Goal: Information Seeking & Learning: Learn about a topic

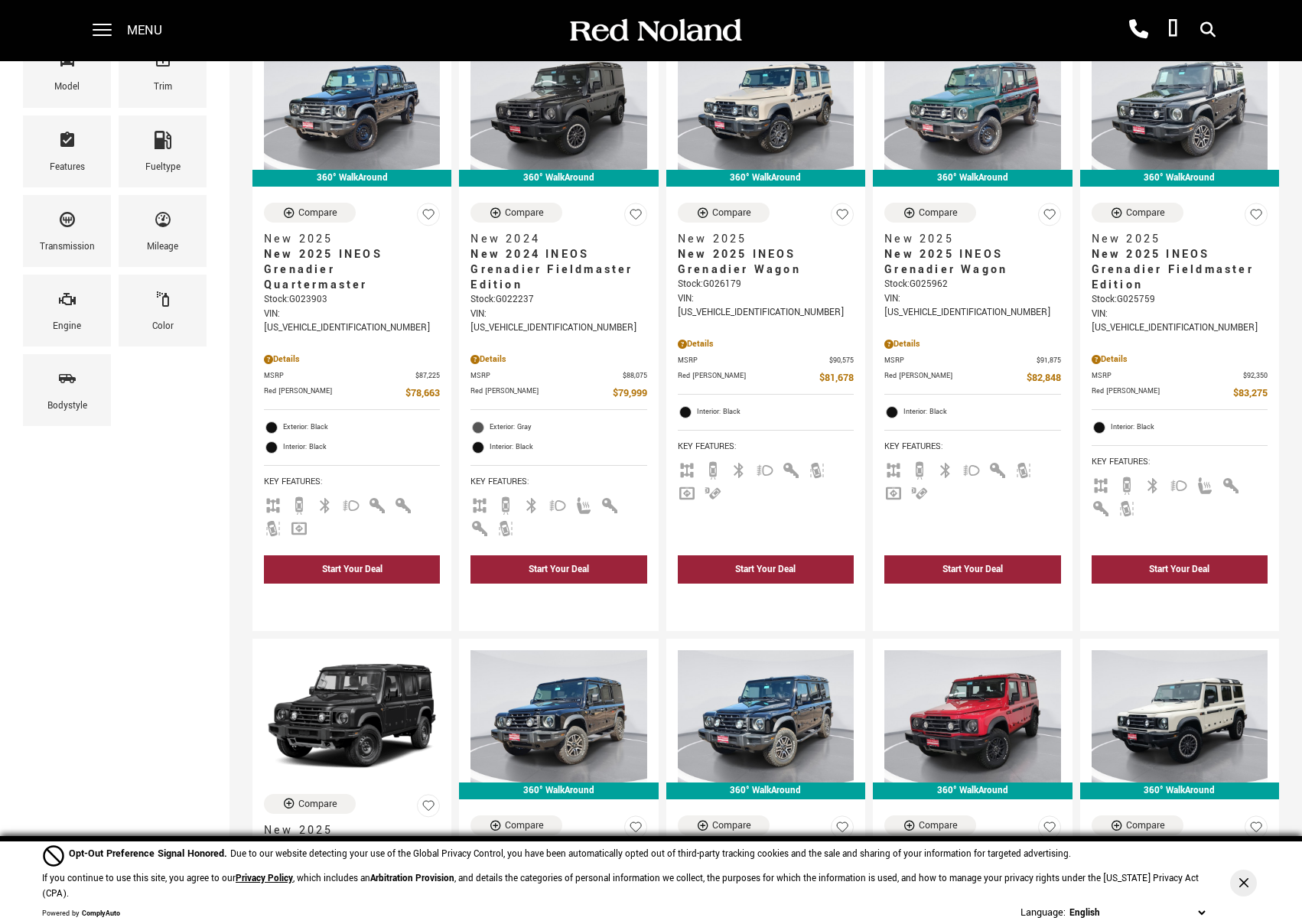
scroll to position [594, 0]
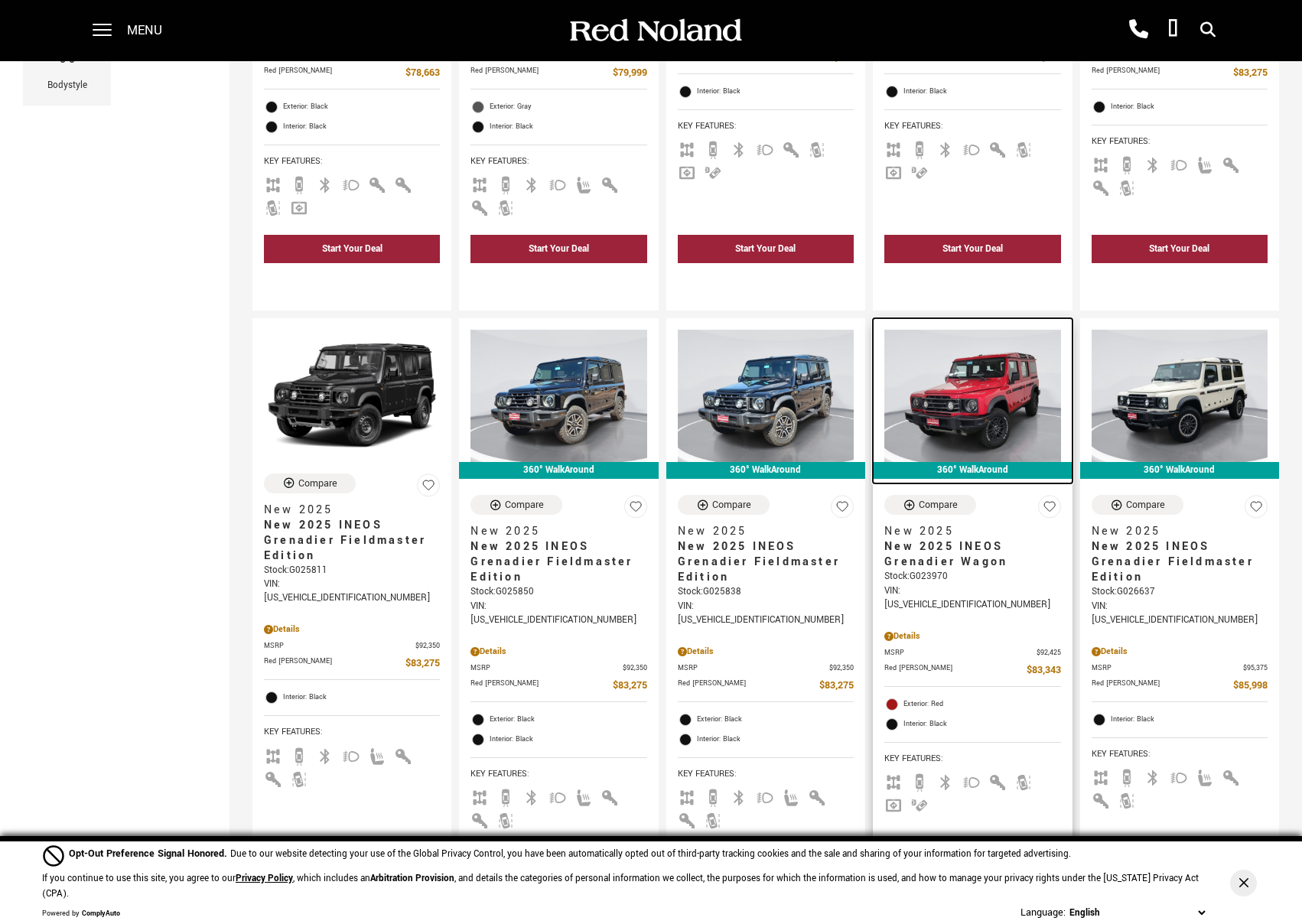
click at [982, 350] on img at bounding box center [972, 395] width 176 height 132
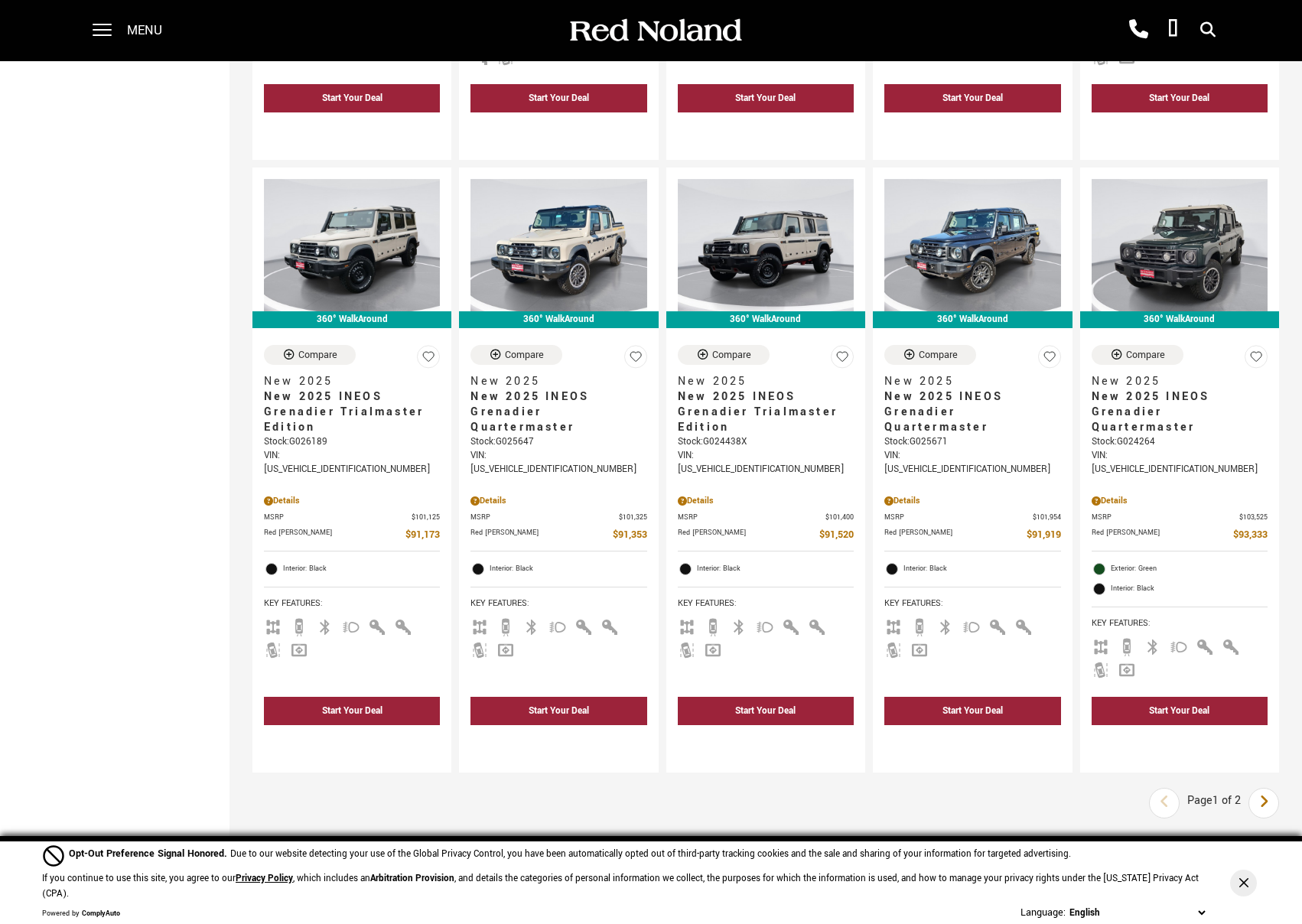
scroll to position [1982, 0]
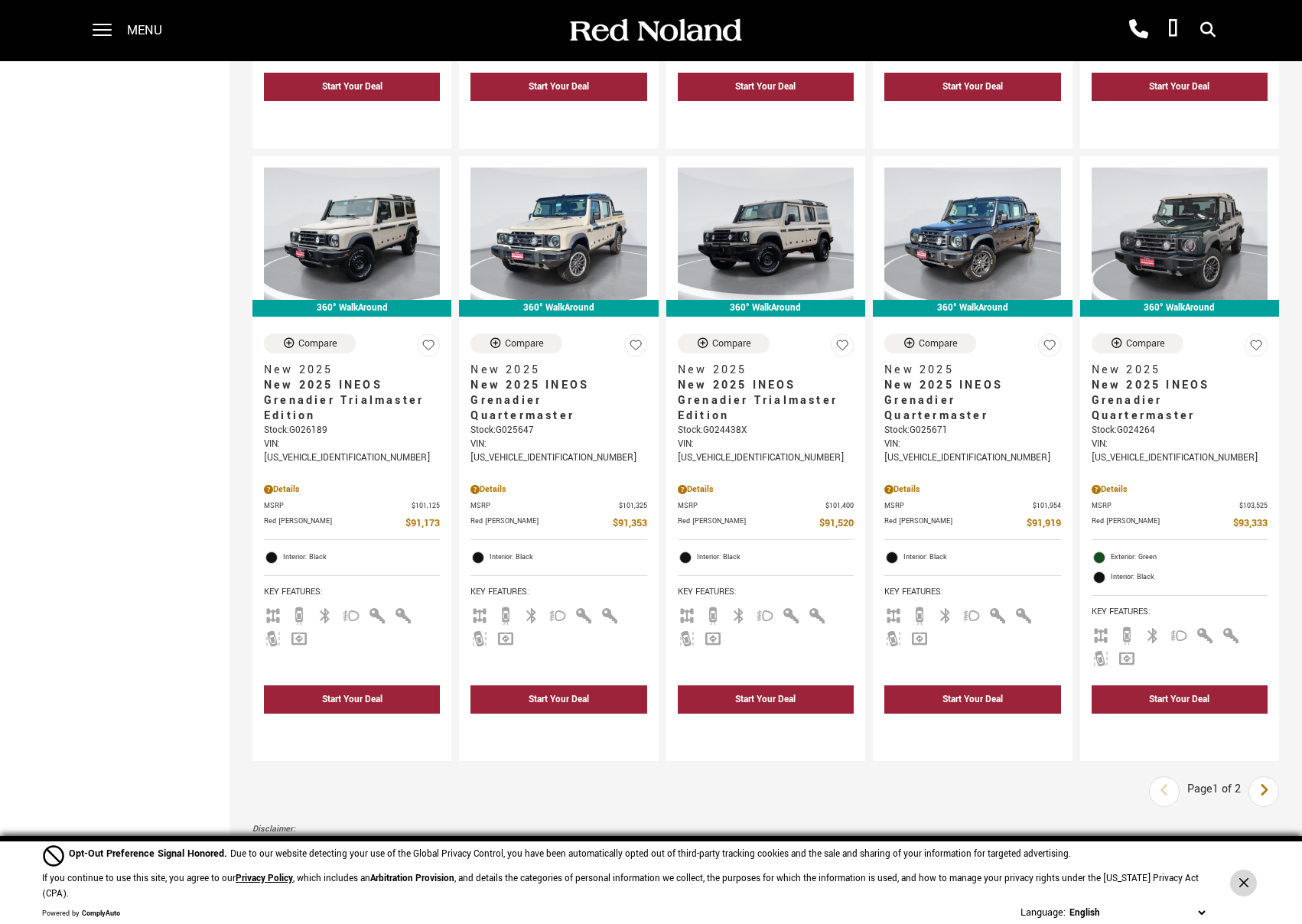
click at [1245, 885] on icon "Close Button" at bounding box center [1243, 882] width 9 height 9
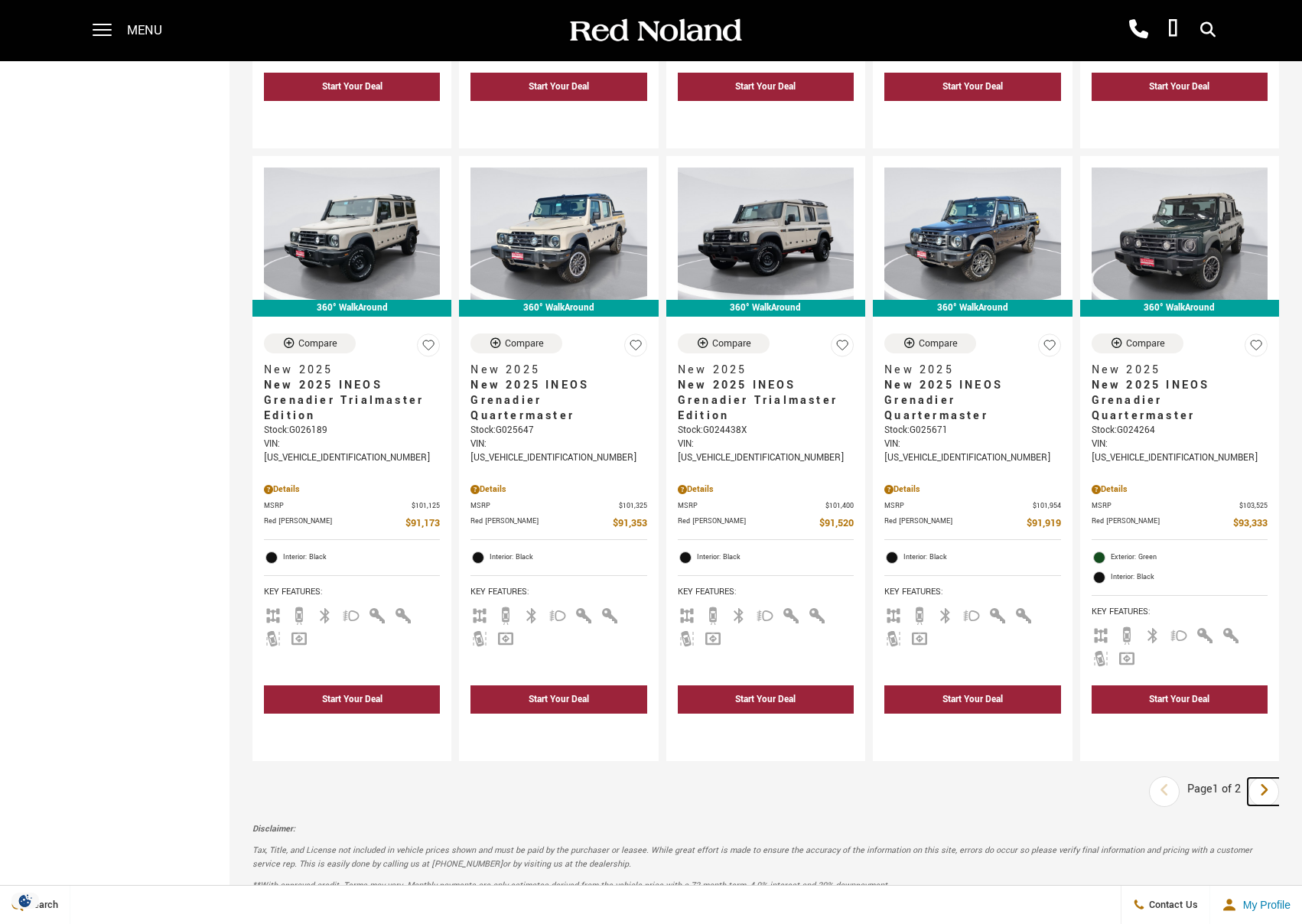
click at [1255, 778] on link "Next" at bounding box center [1263, 791] width 33 height 27
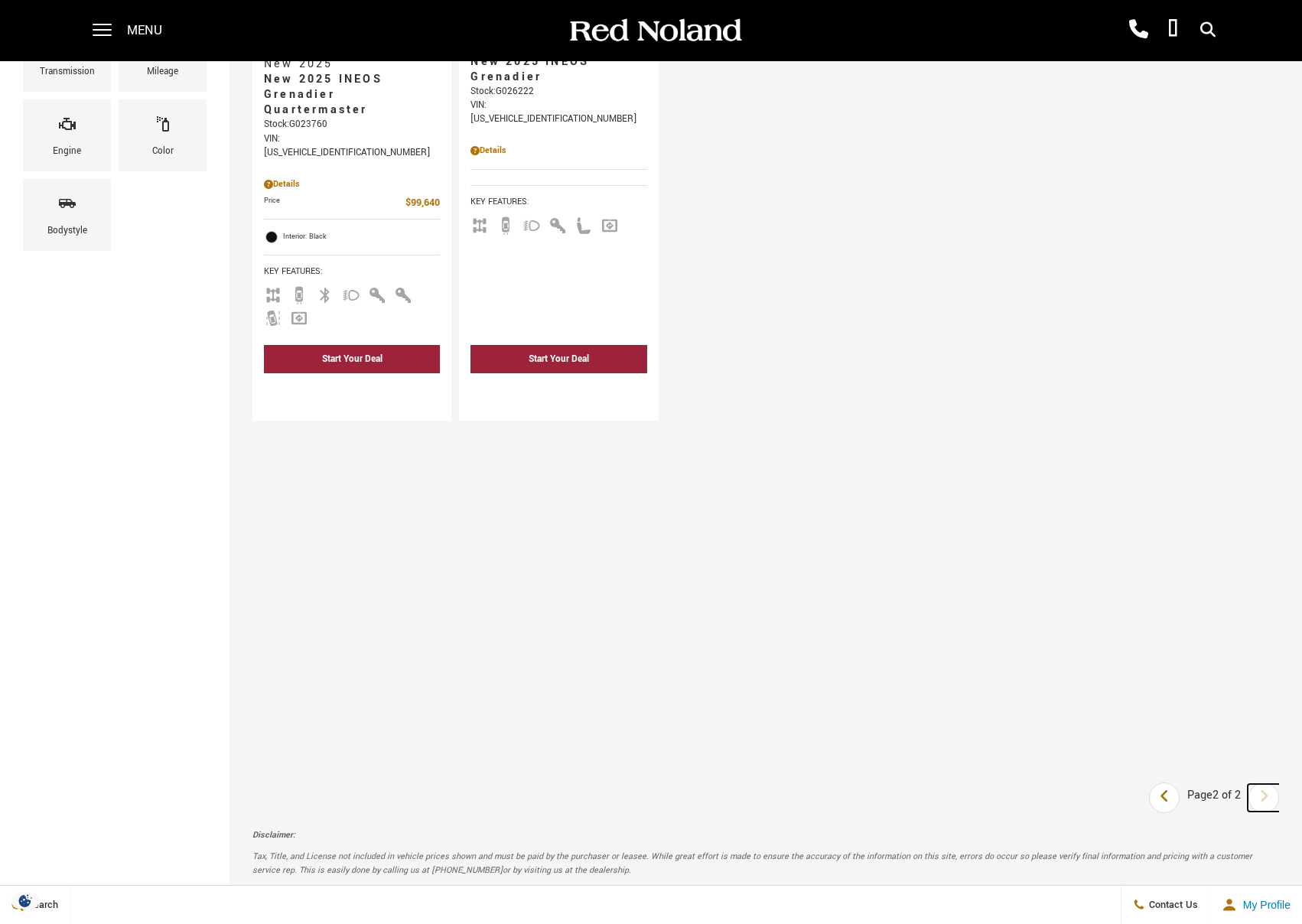
scroll to position [444, 0]
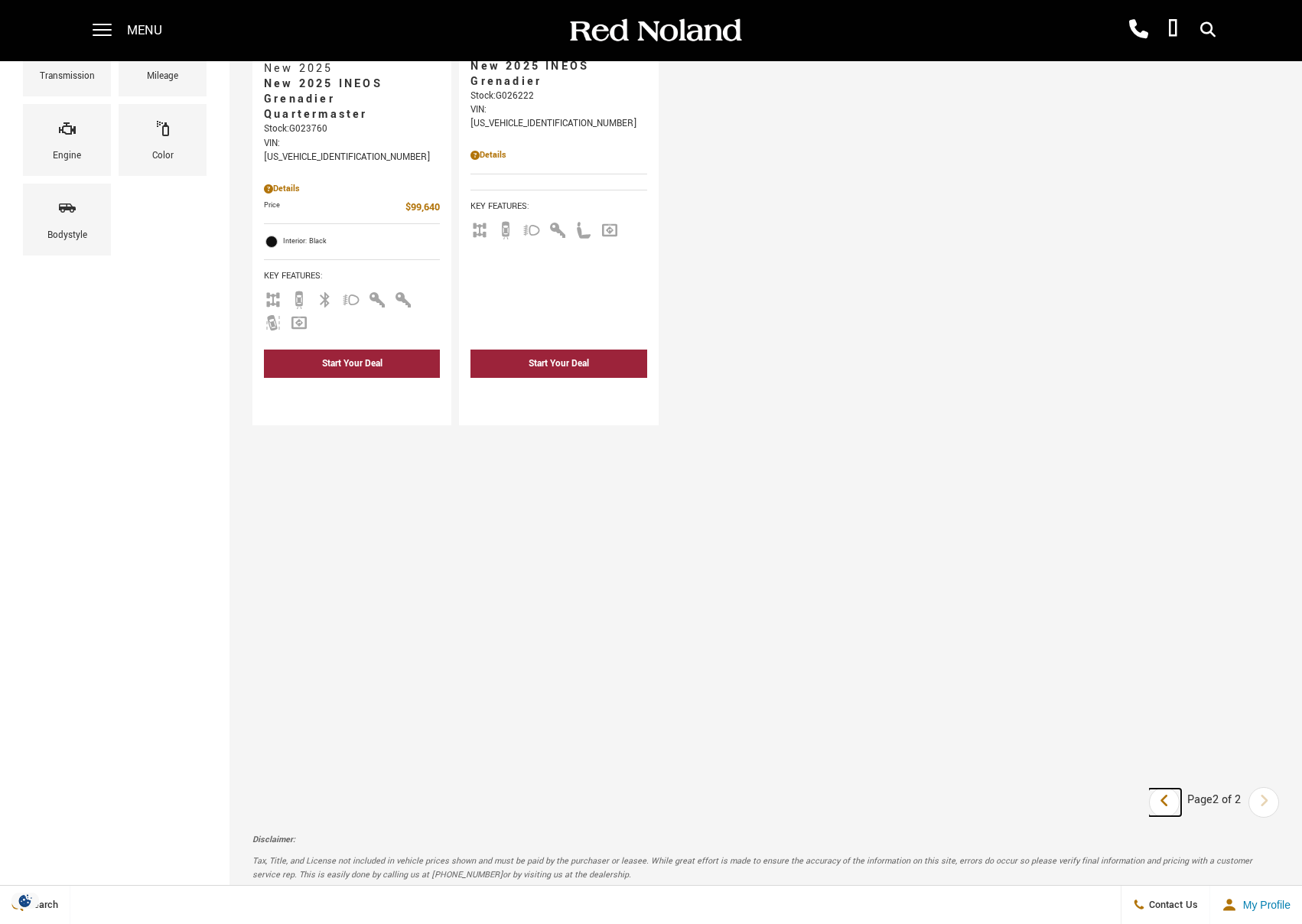
click at [1152, 789] on link "Last" at bounding box center [1164, 802] width 33 height 27
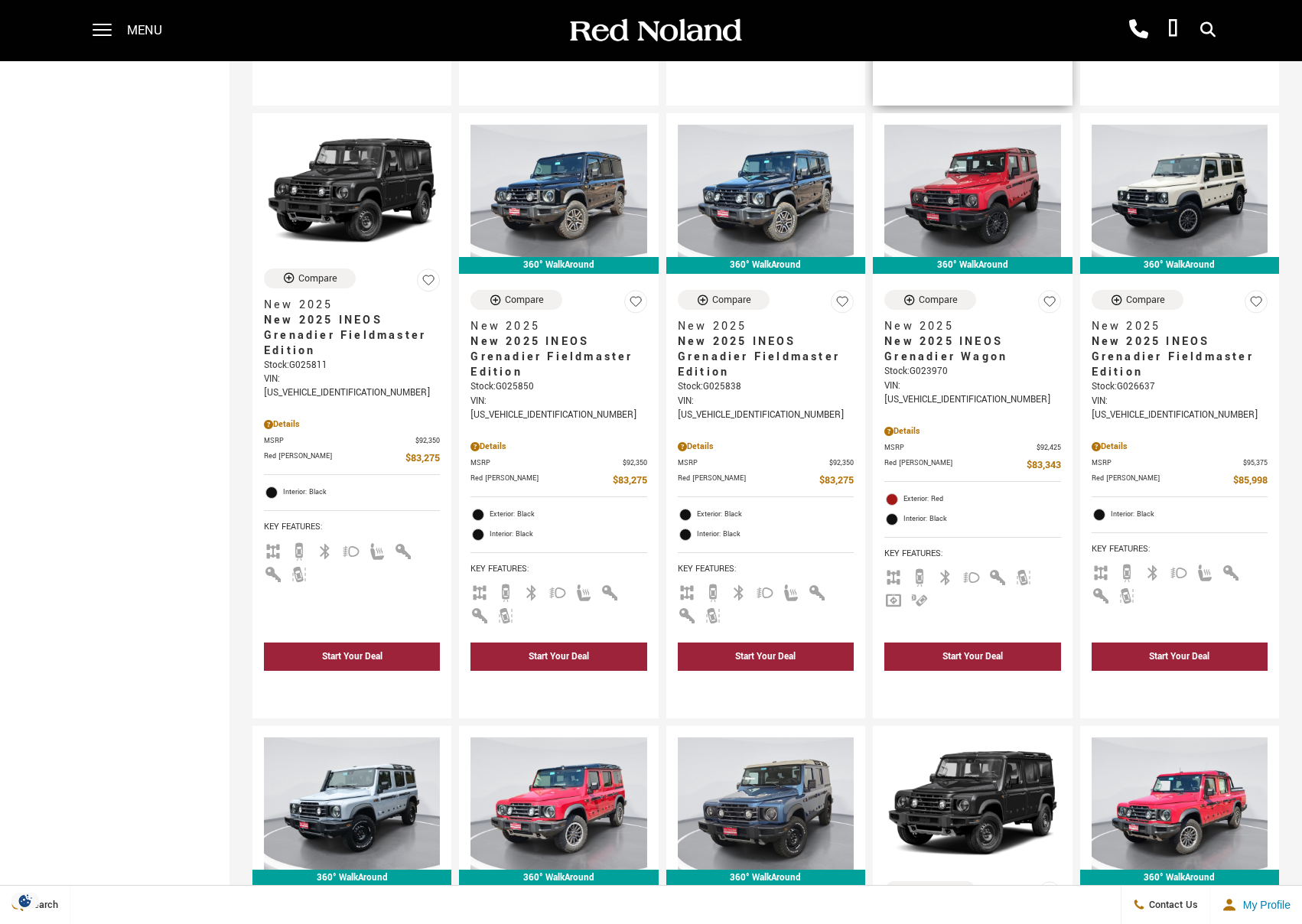
scroll to position [723, 0]
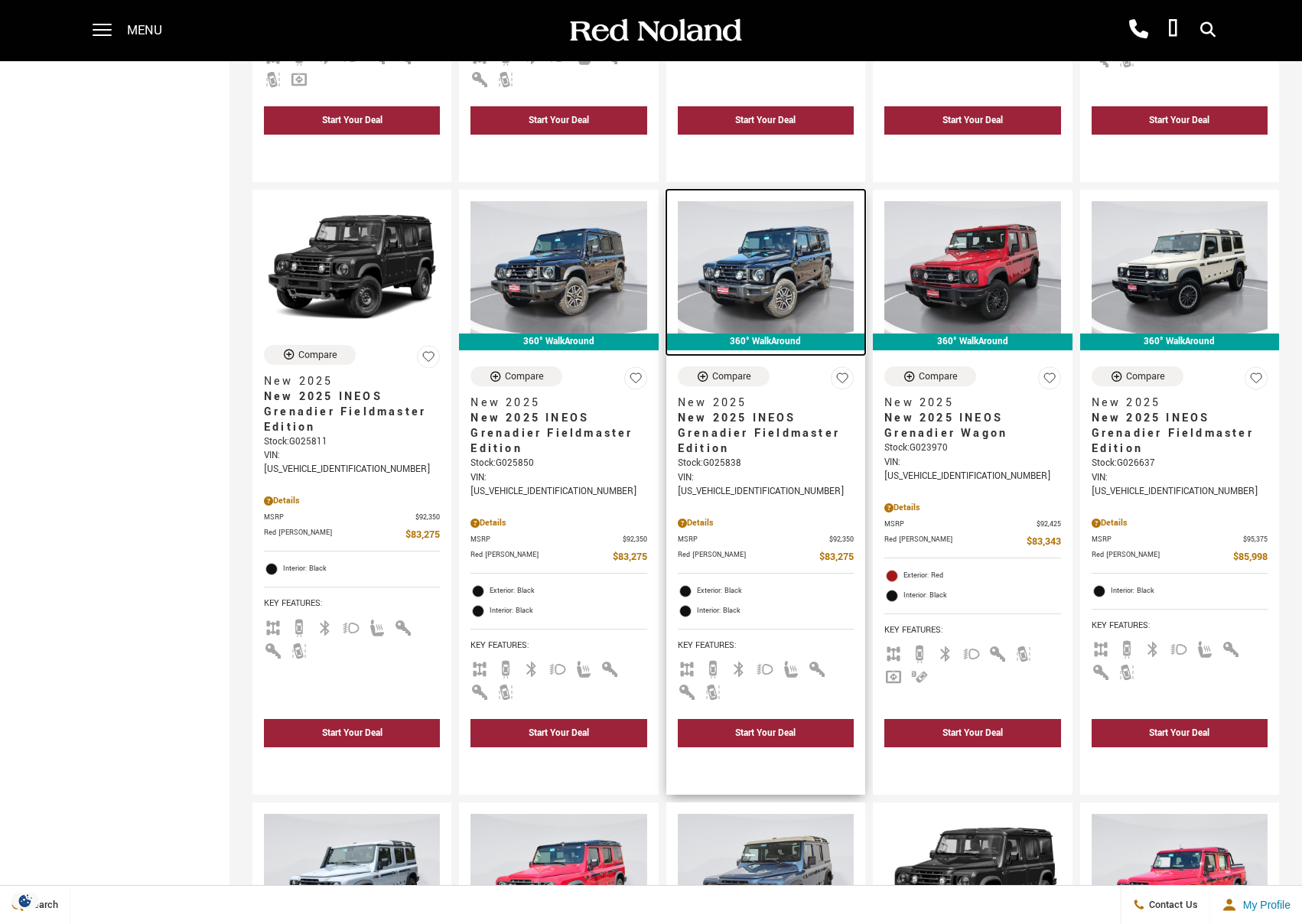
click at [800, 206] on img at bounding box center [766, 266] width 176 height 132
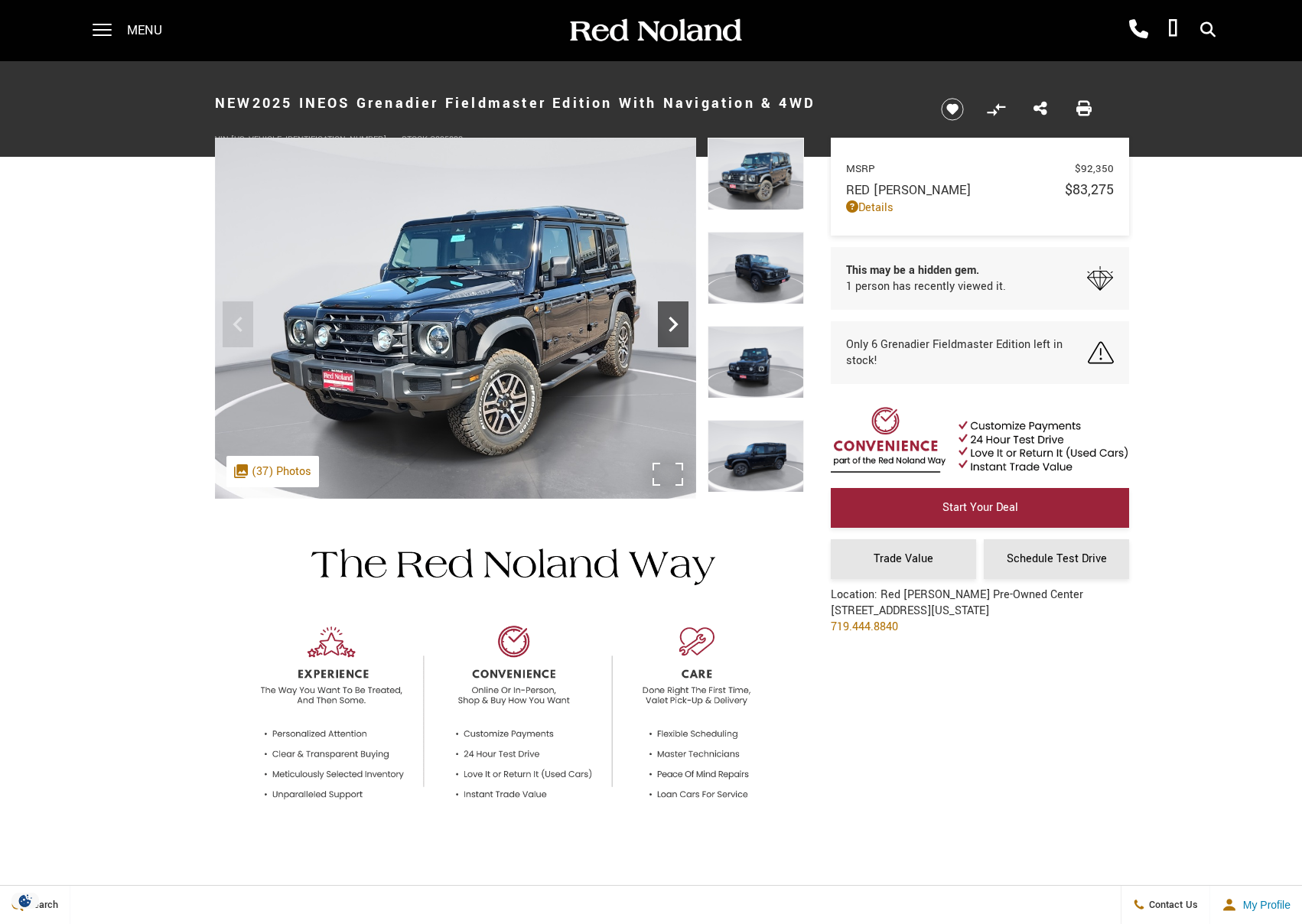
click at [684, 333] on icon "Next" at bounding box center [673, 324] width 31 height 31
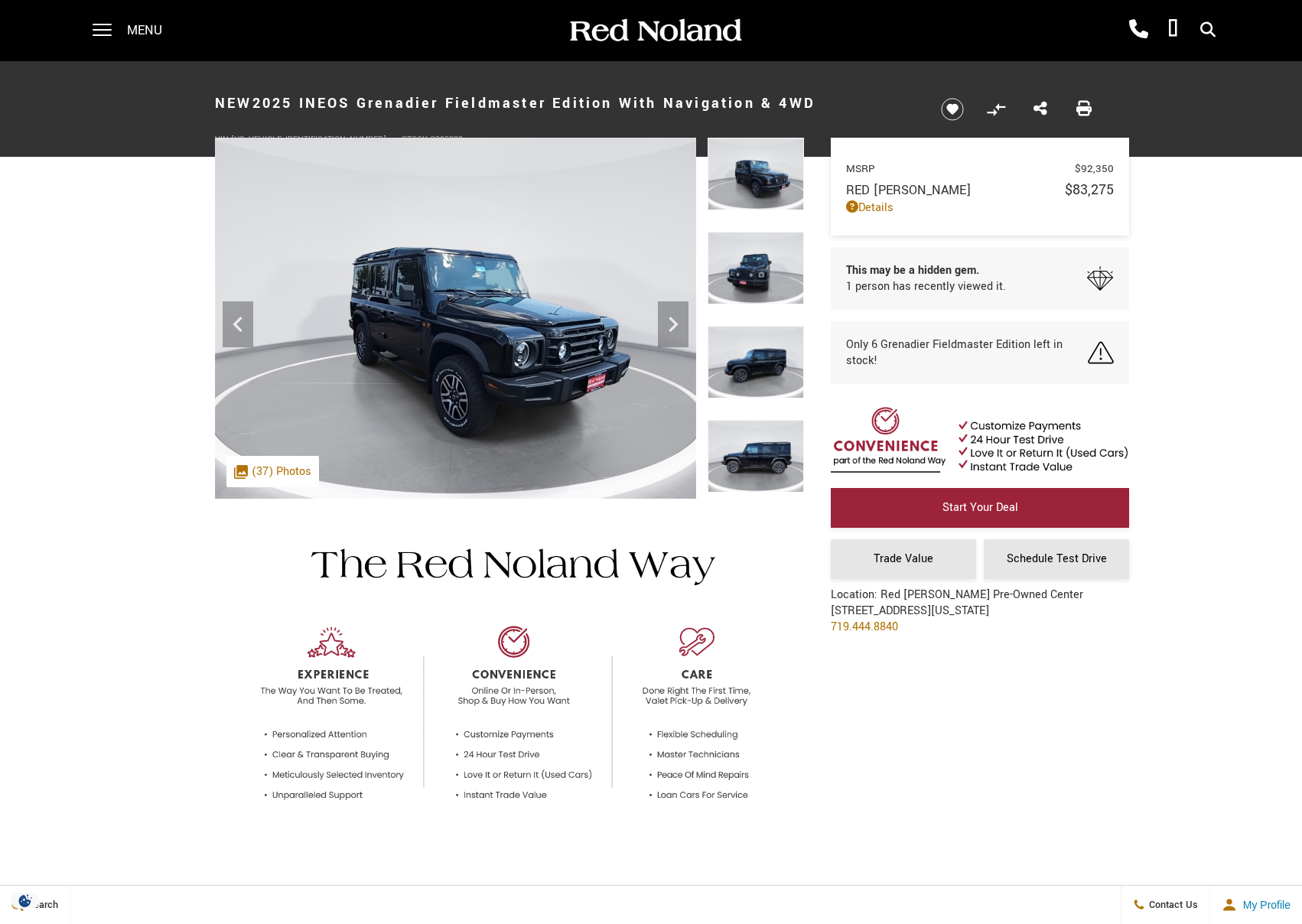
click at [745, 363] on img at bounding box center [755, 362] width 96 height 73
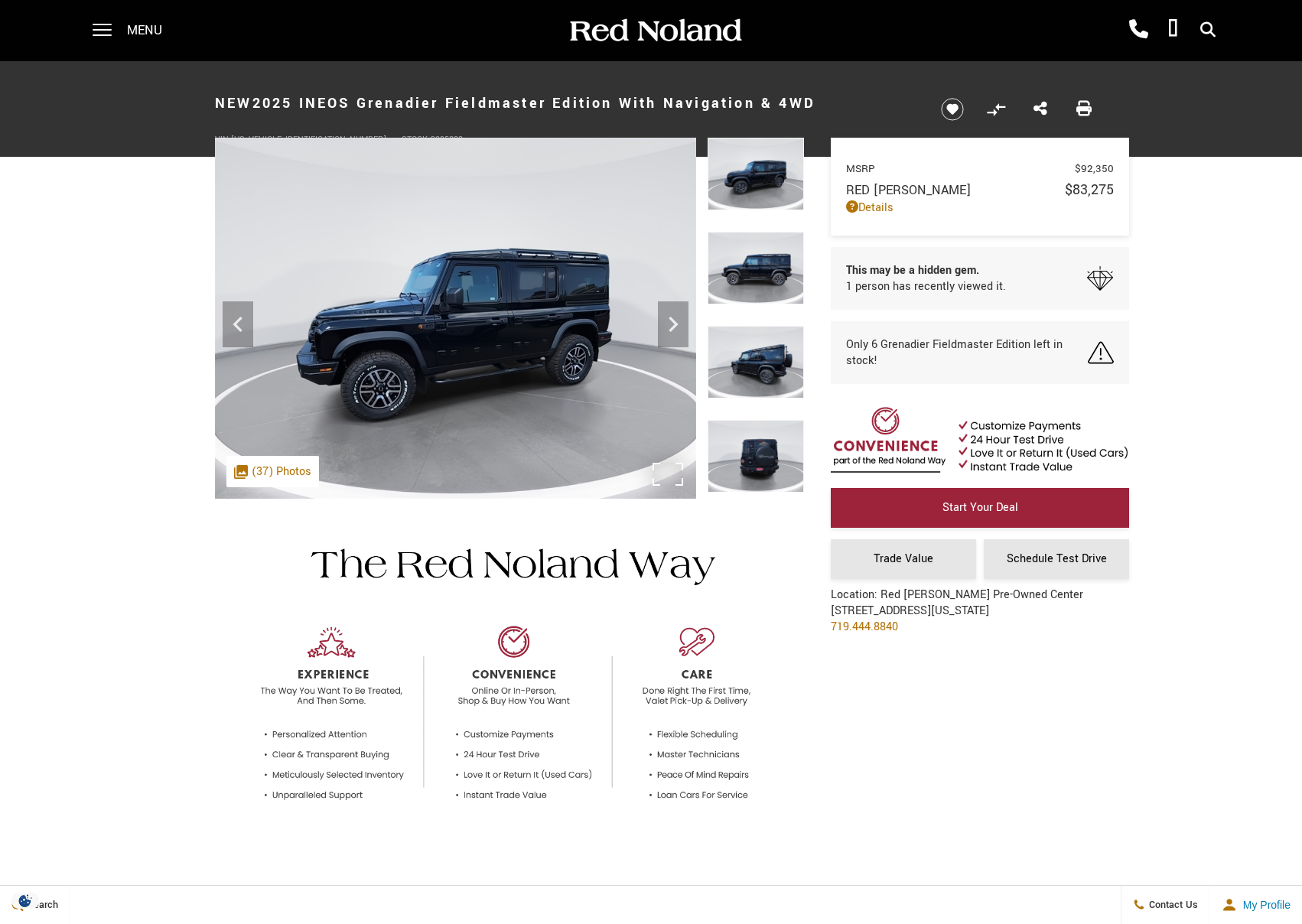
click at [438, 351] on img at bounding box center [455, 319] width 481 height 361
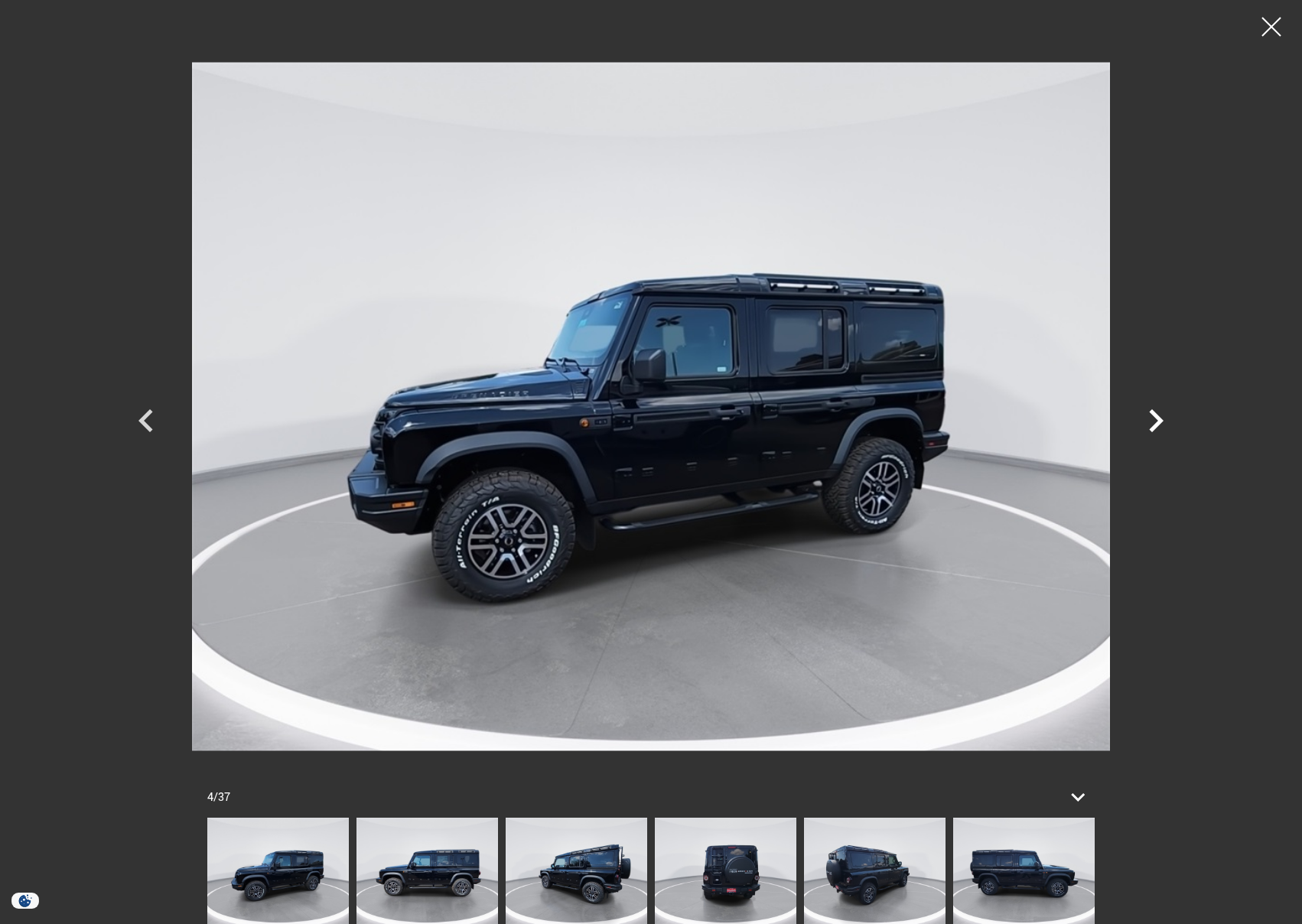
click at [1150, 432] on icon "Next" at bounding box center [1156, 420] width 46 height 46
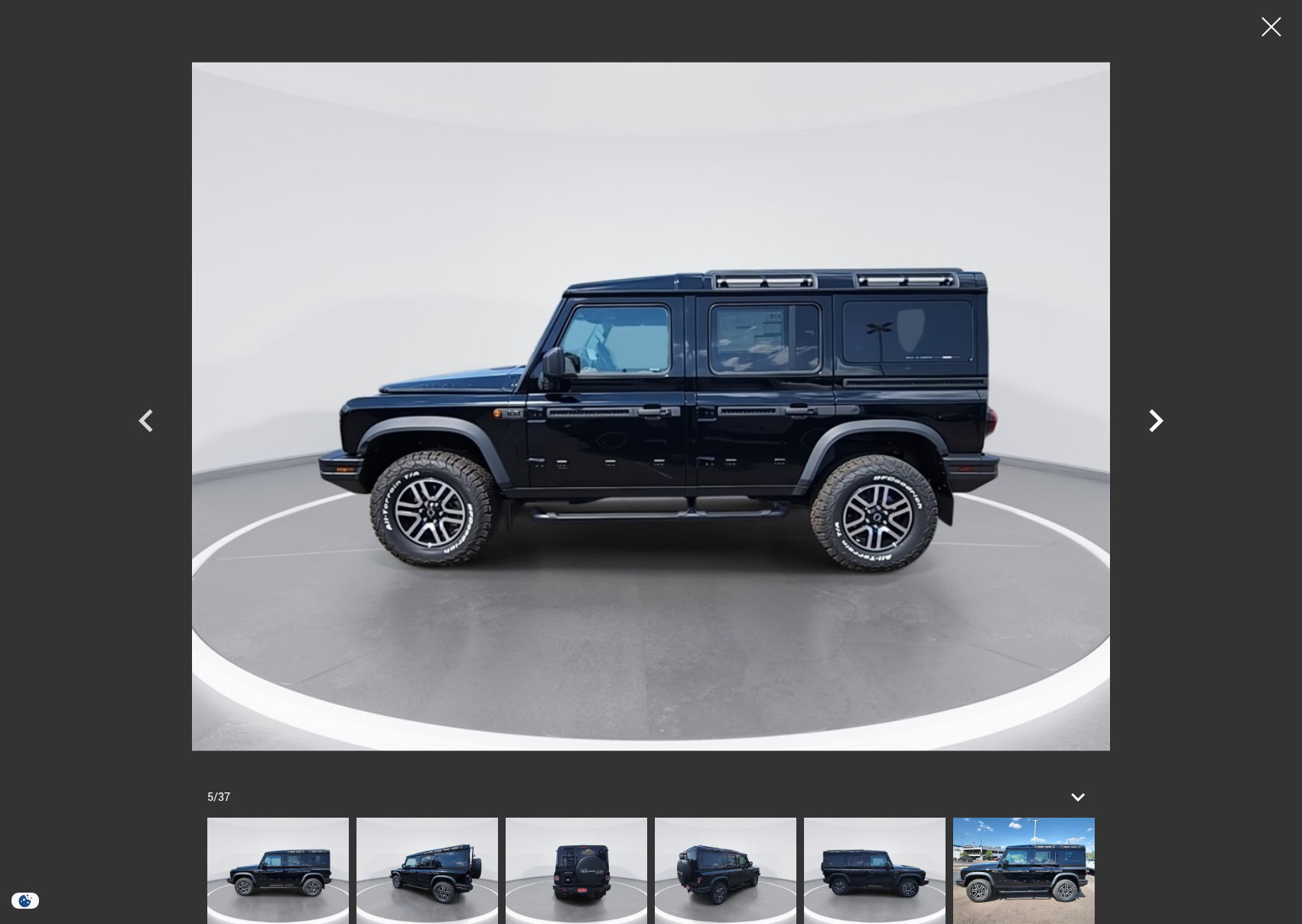
click at [1150, 432] on icon "Next" at bounding box center [1156, 420] width 46 height 46
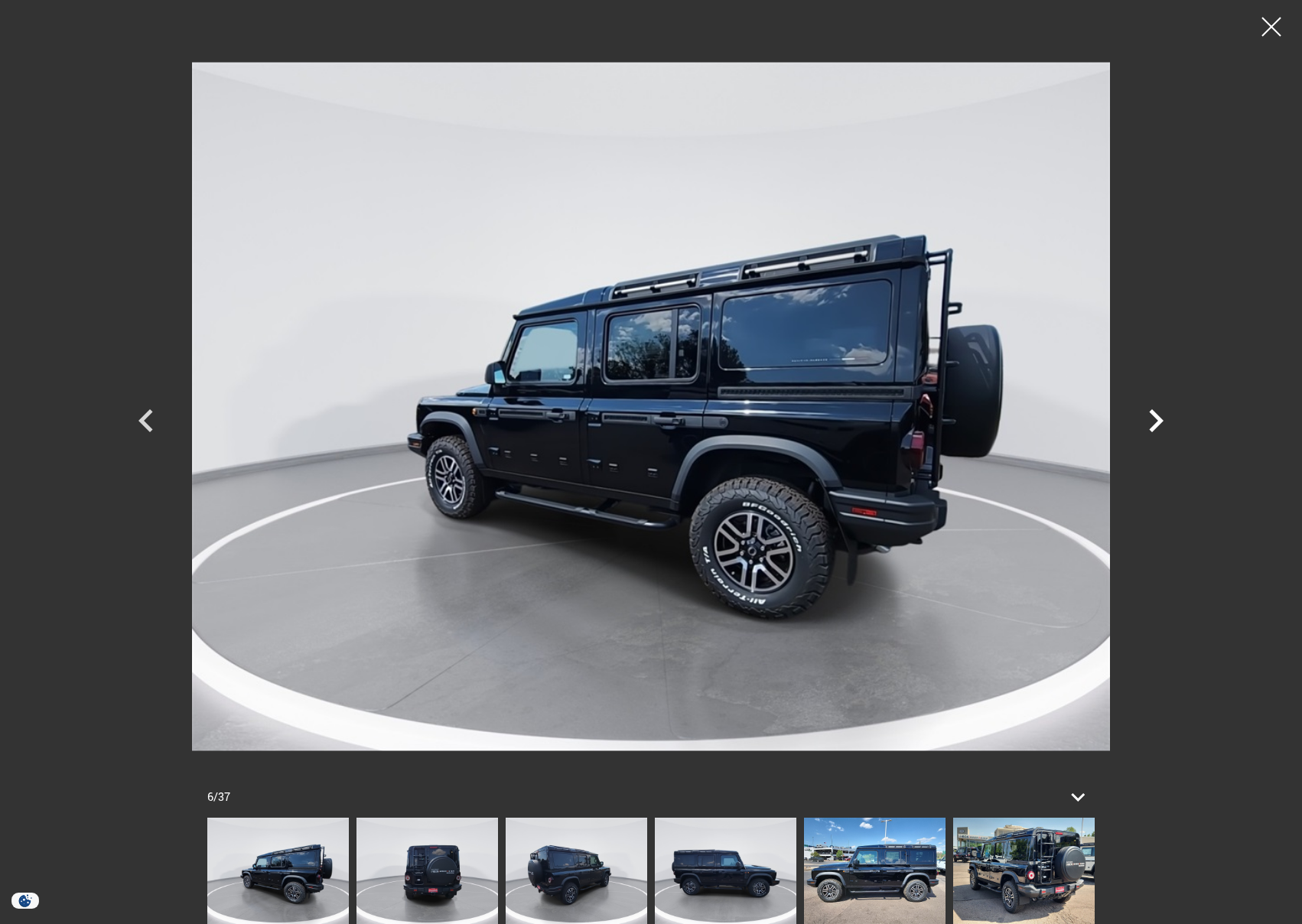
click at [1150, 432] on icon "Next" at bounding box center [1156, 420] width 46 height 46
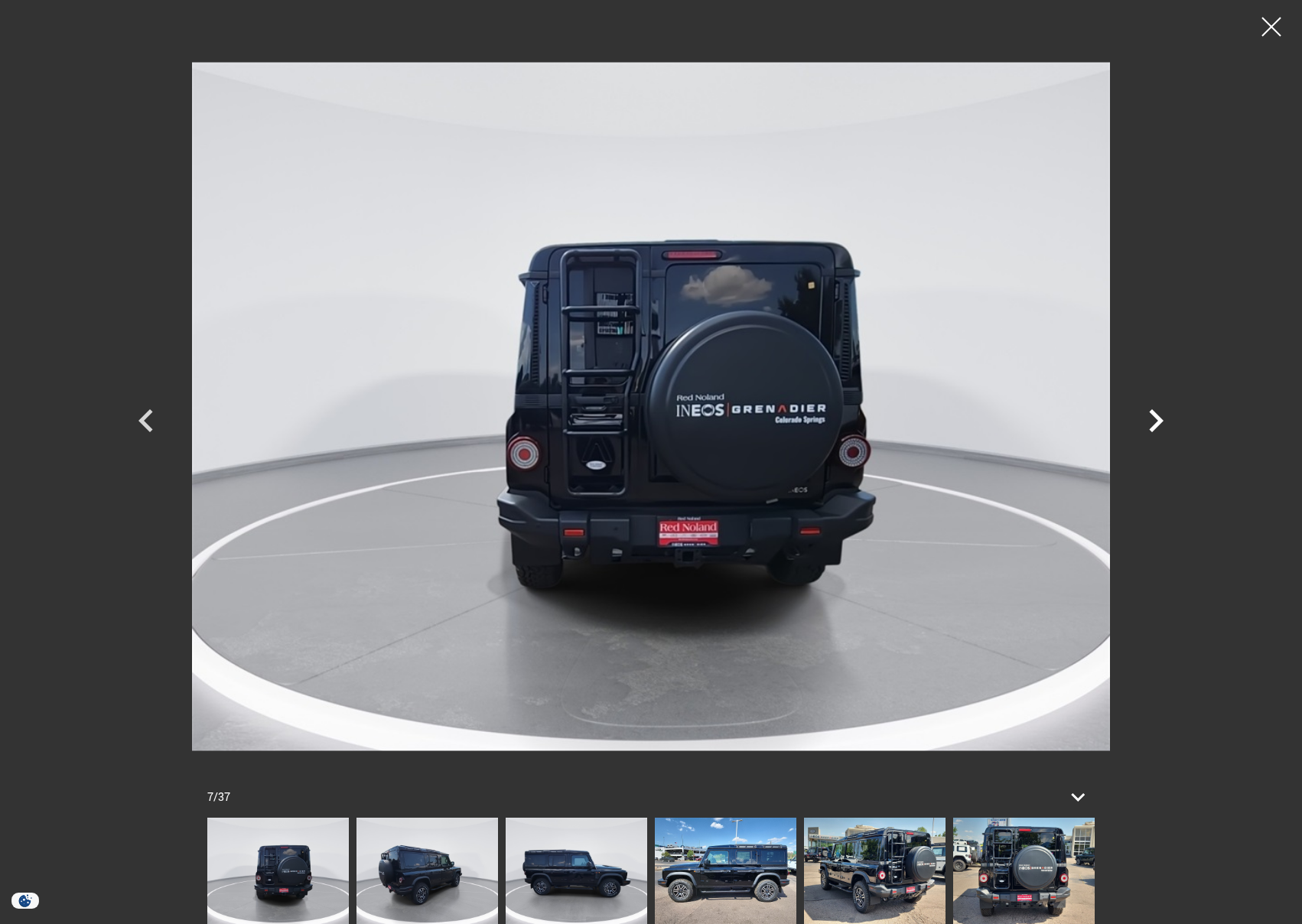
click at [1150, 432] on icon "Next" at bounding box center [1156, 420] width 46 height 46
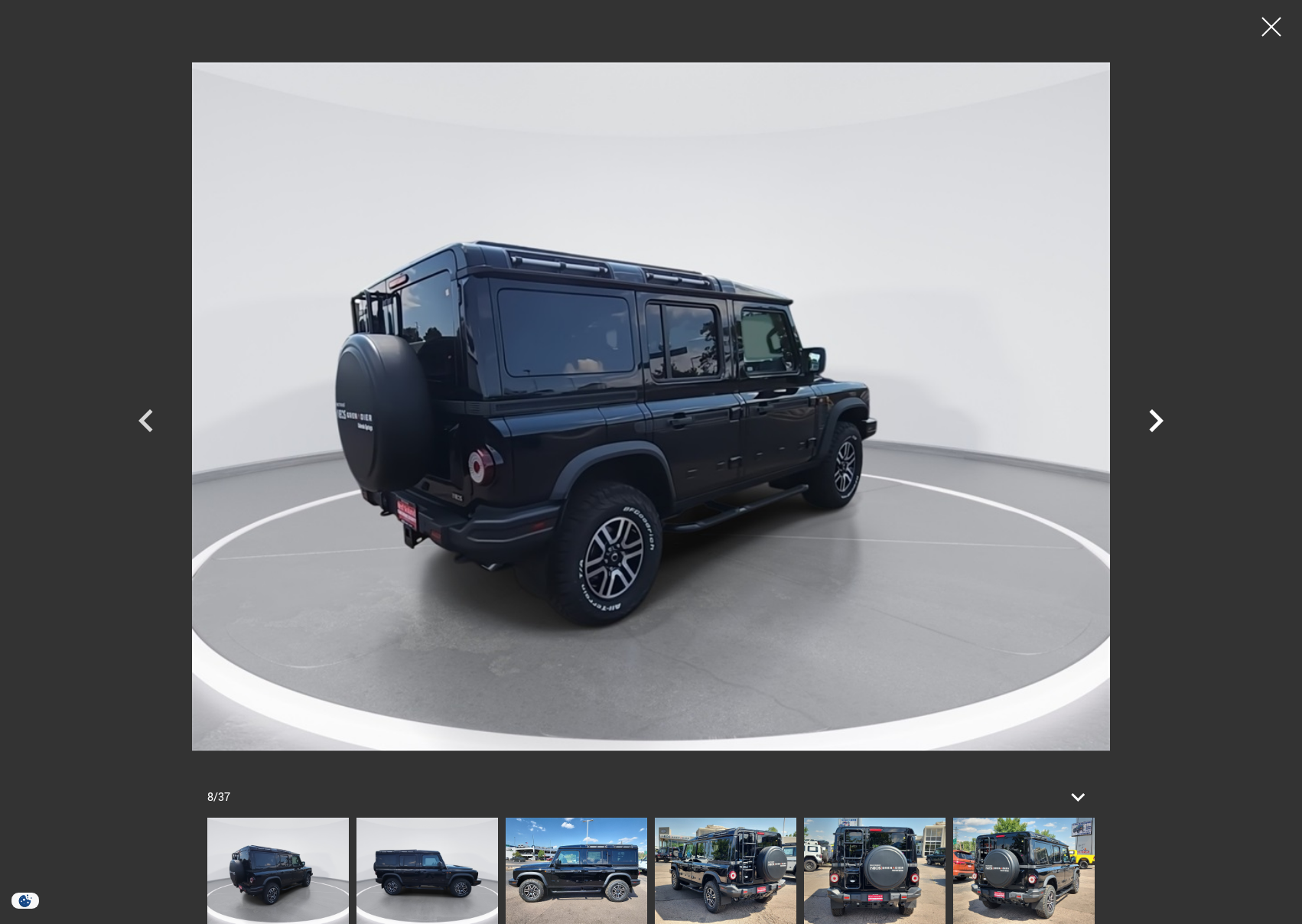
click at [1150, 432] on icon "Next" at bounding box center [1156, 420] width 46 height 46
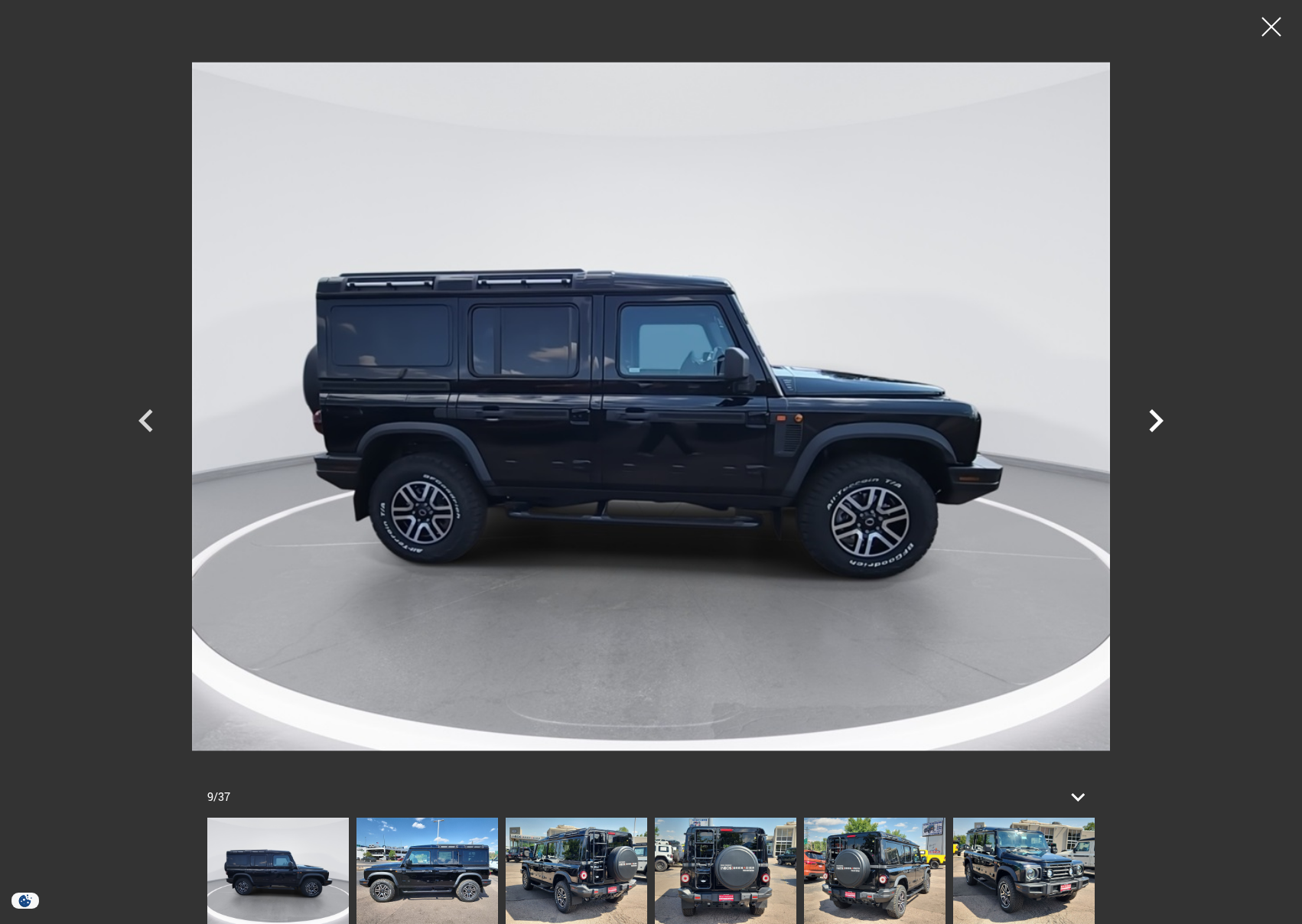
click at [1150, 432] on icon "Next" at bounding box center [1156, 420] width 46 height 46
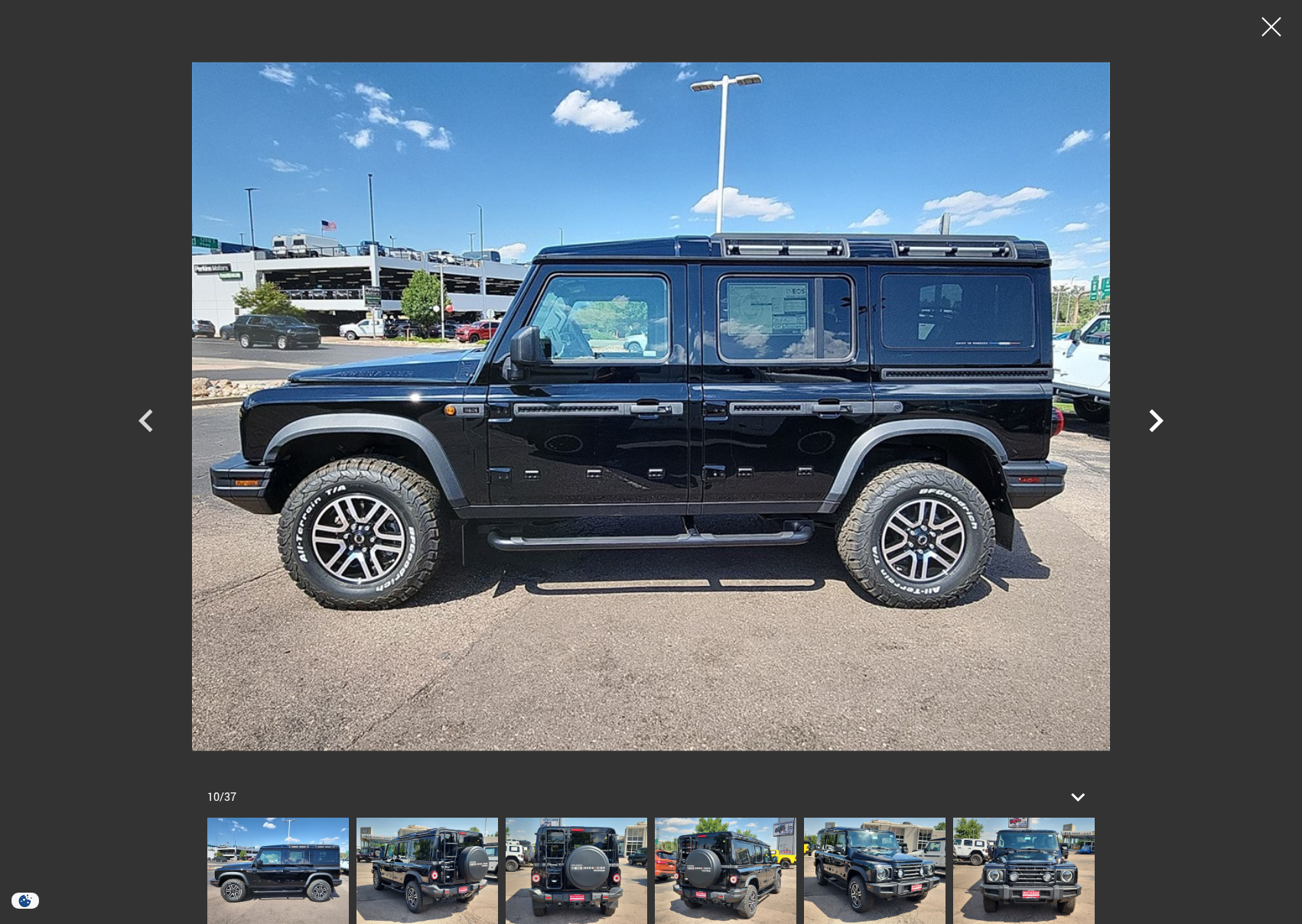
click at [1150, 432] on icon "Next" at bounding box center [1156, 420] width 46 height 46
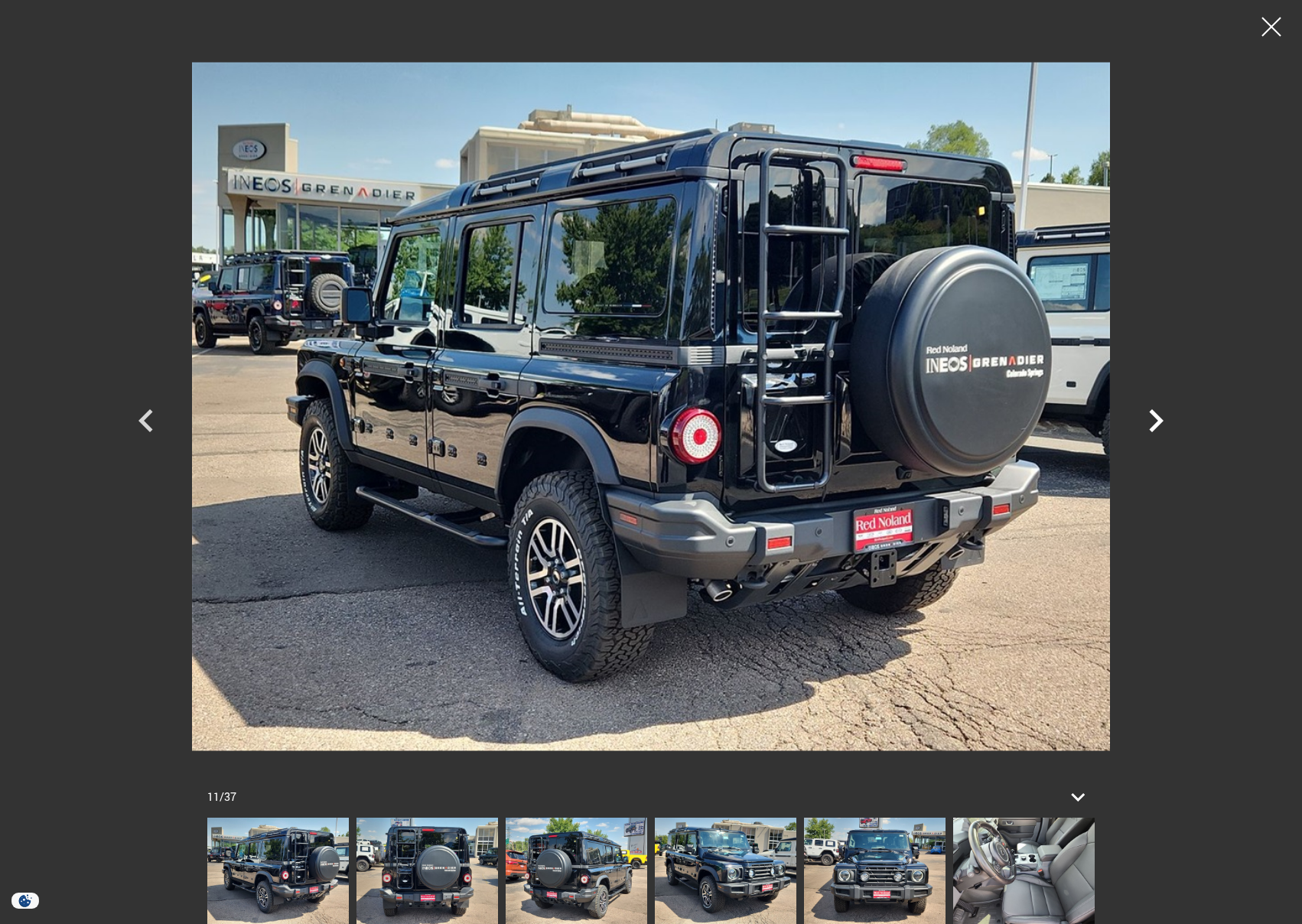
click at [1150, 432] on icon "Next" at bounding box center [1156, 420] width 46 height 46
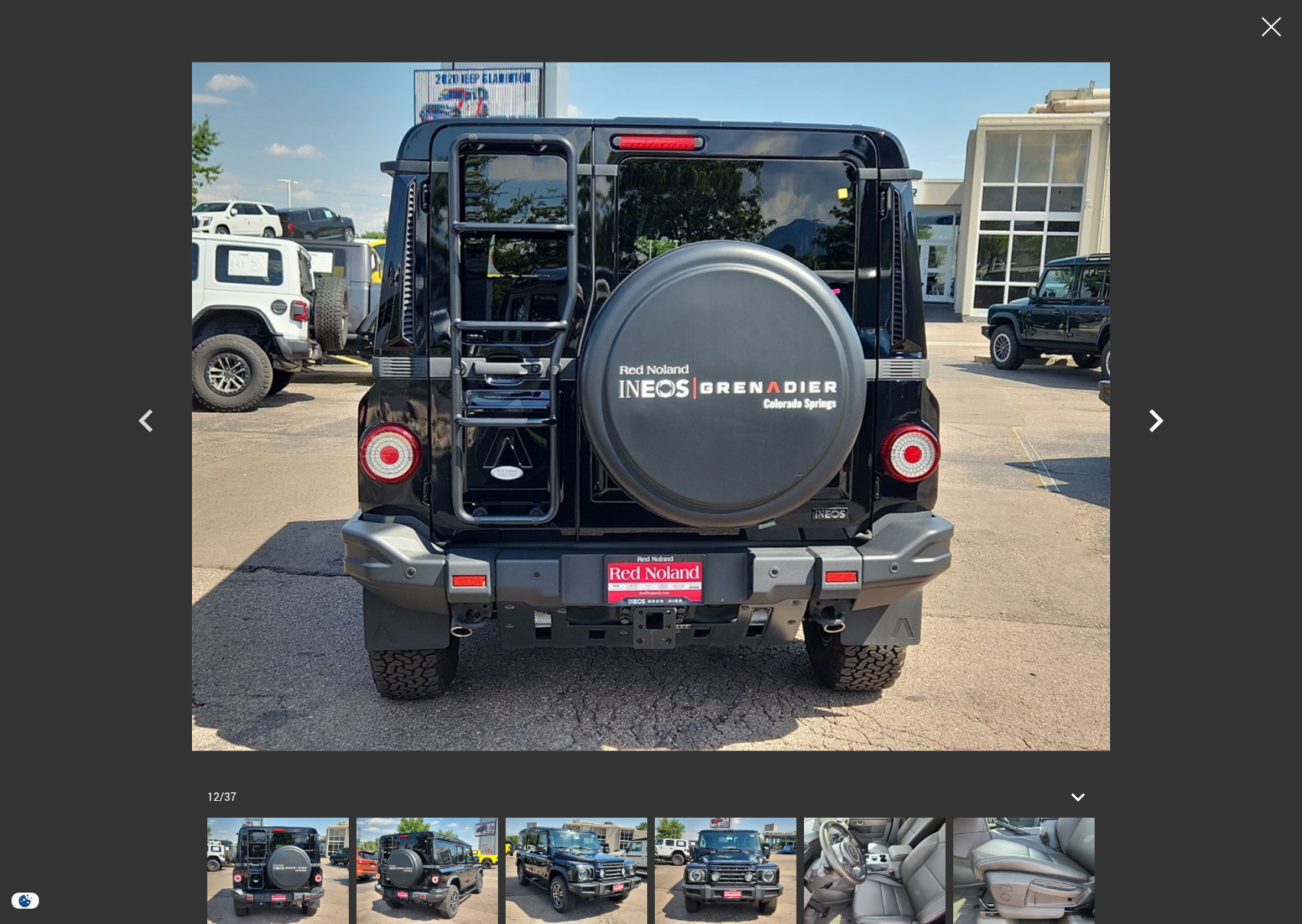
click at [1150, 432] on icon "Next" at bounding box center [1156, 420] width 46 height 46
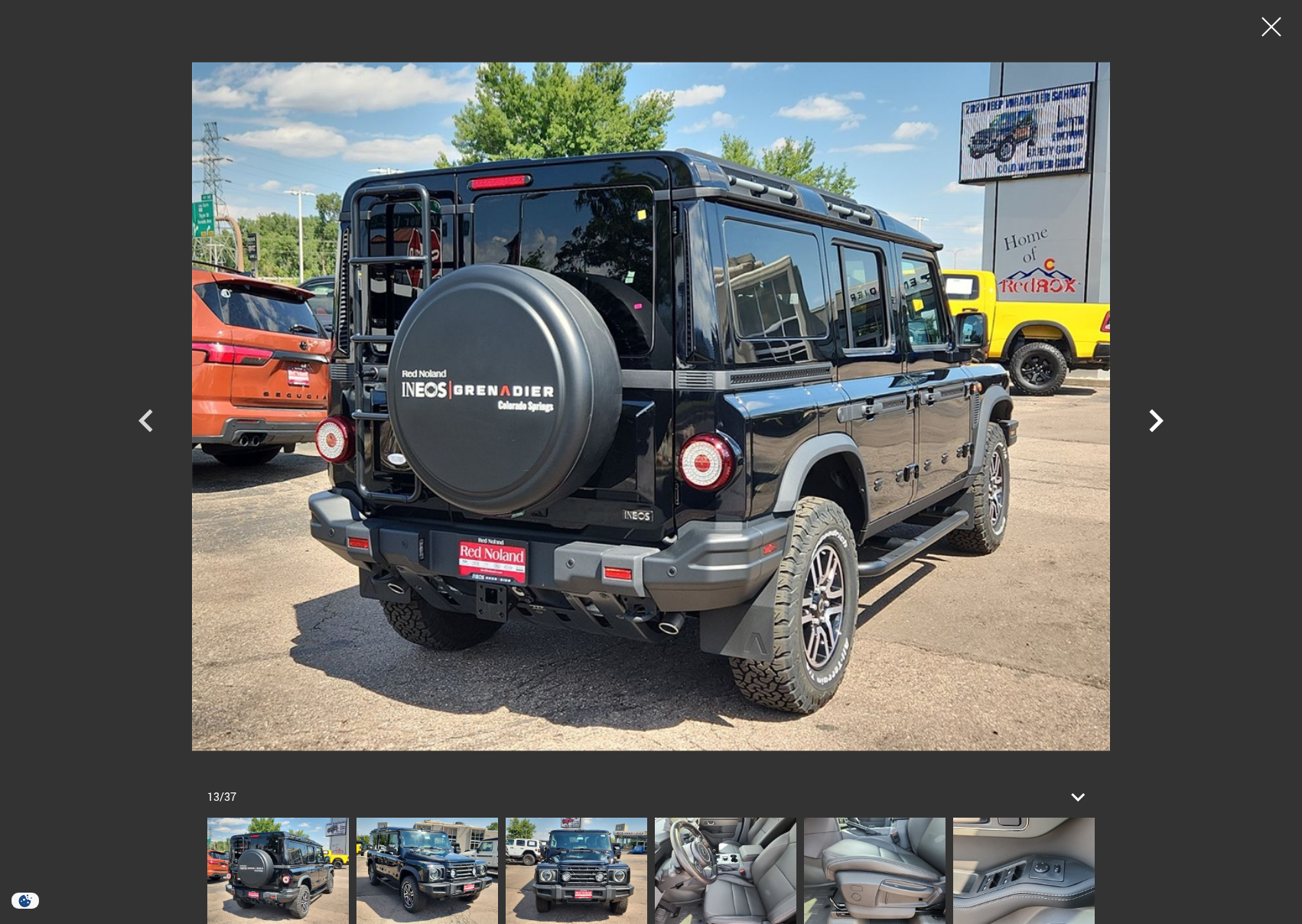
click at [1150, 432] on icon "Next" at bounding box center [1156, 420] width 46 height 46
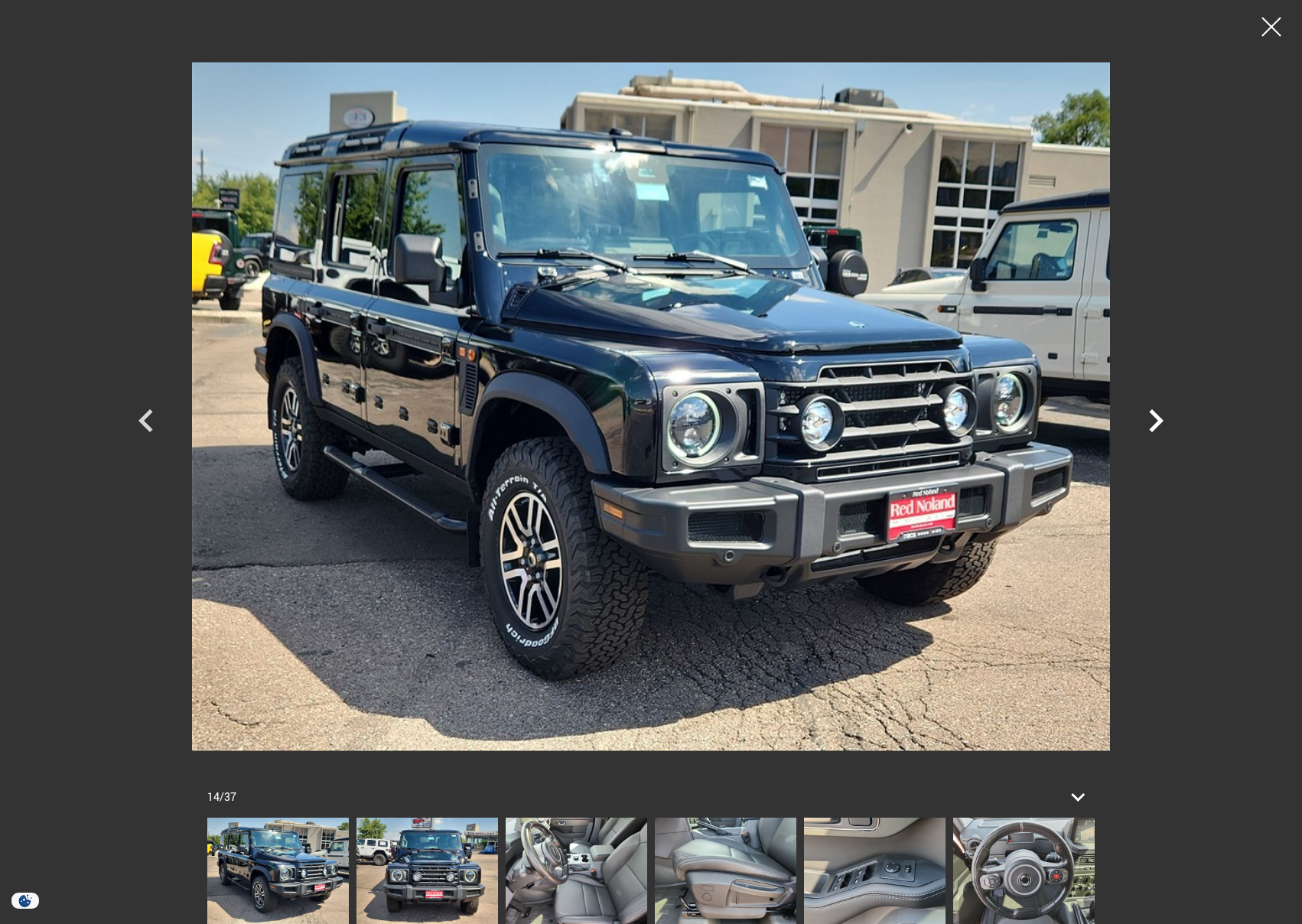
click at [1150, 432] on icon "Next" at bounding box center [1156, 420] width 46 height 46
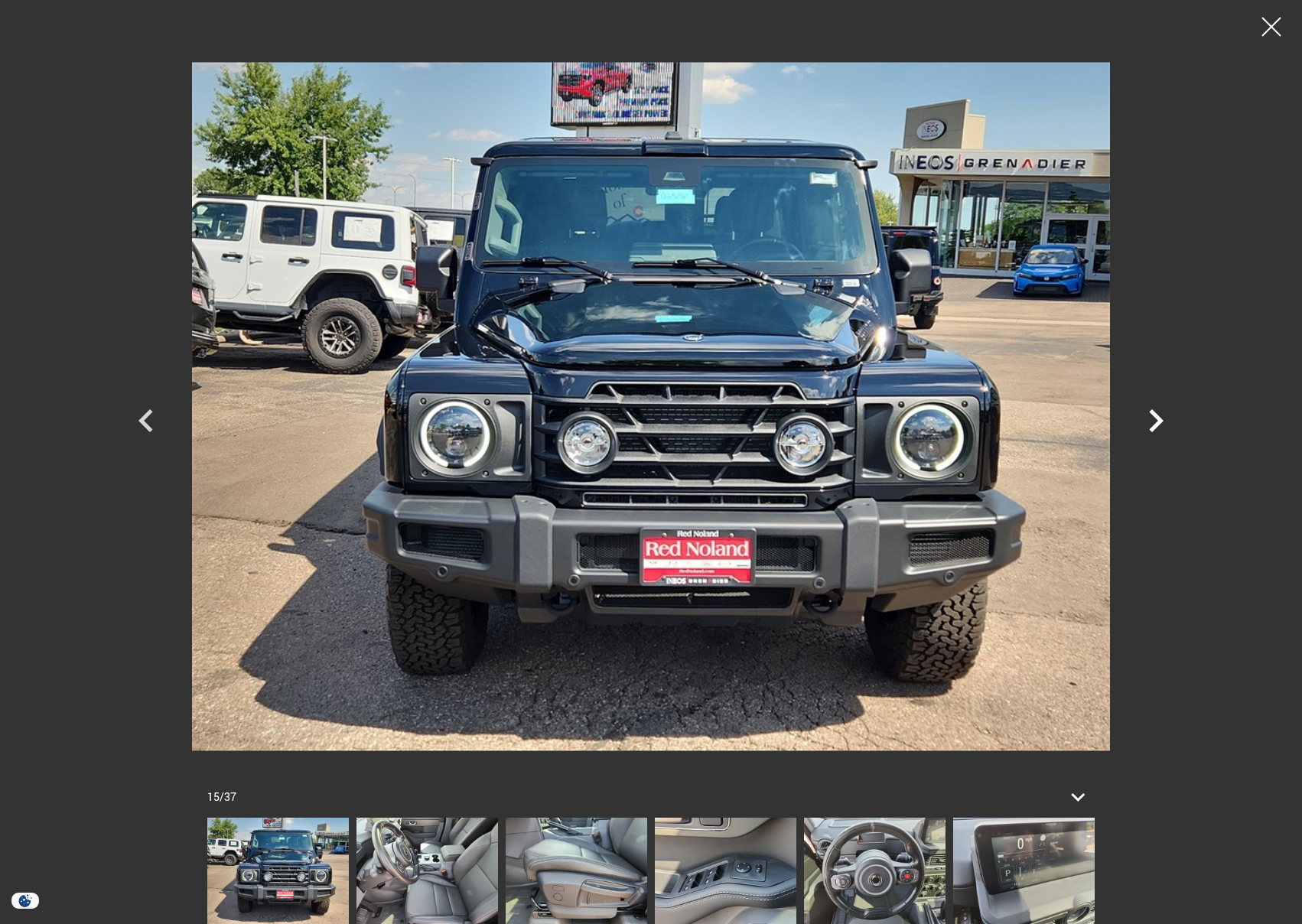
click at [1150, 432] on icon "Next" at bounding box center [1156, 420] width 46 height 46
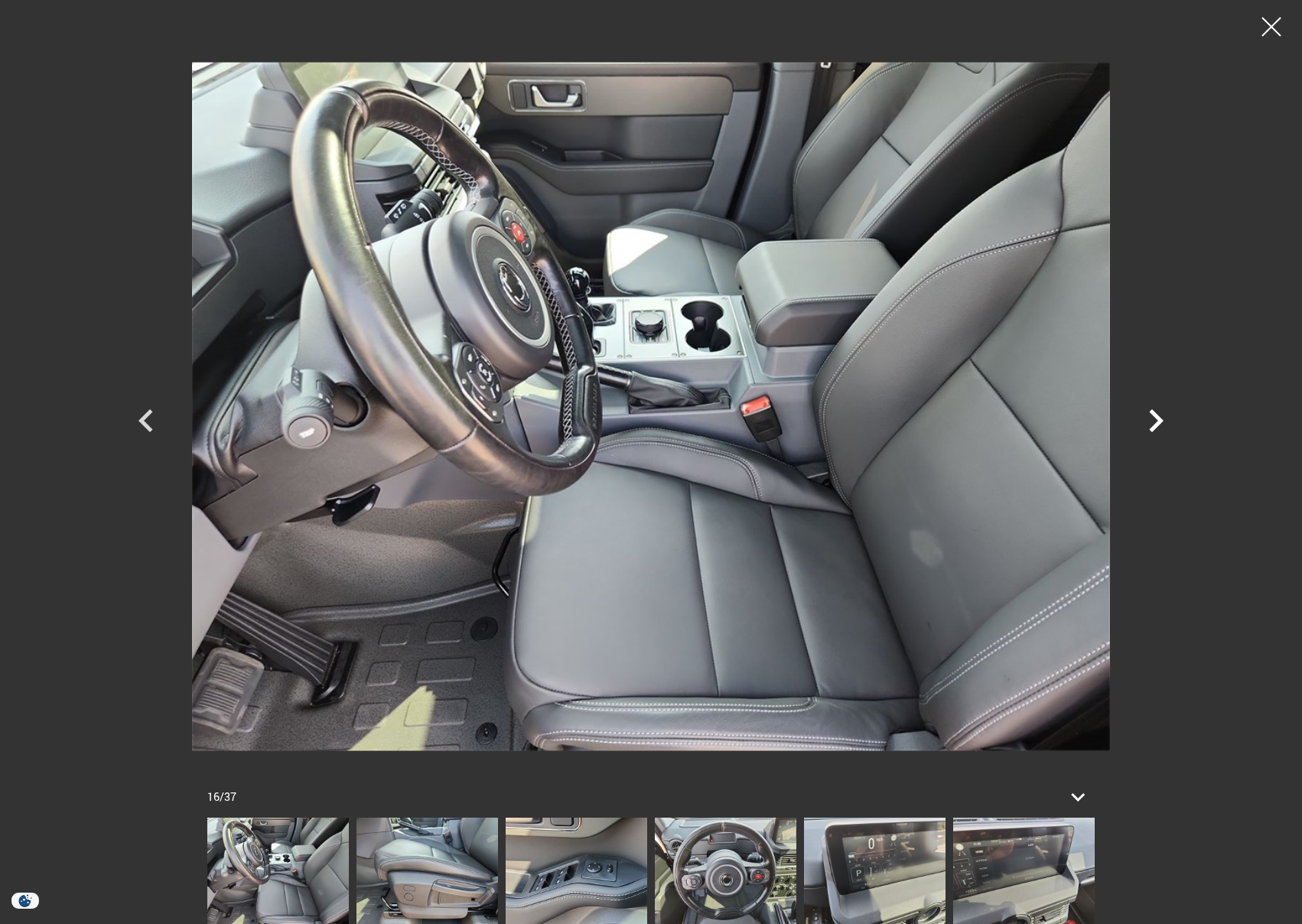
click at [1150, 432] on icon "Next" at bounding box center [1156, 420] width 46 height 46
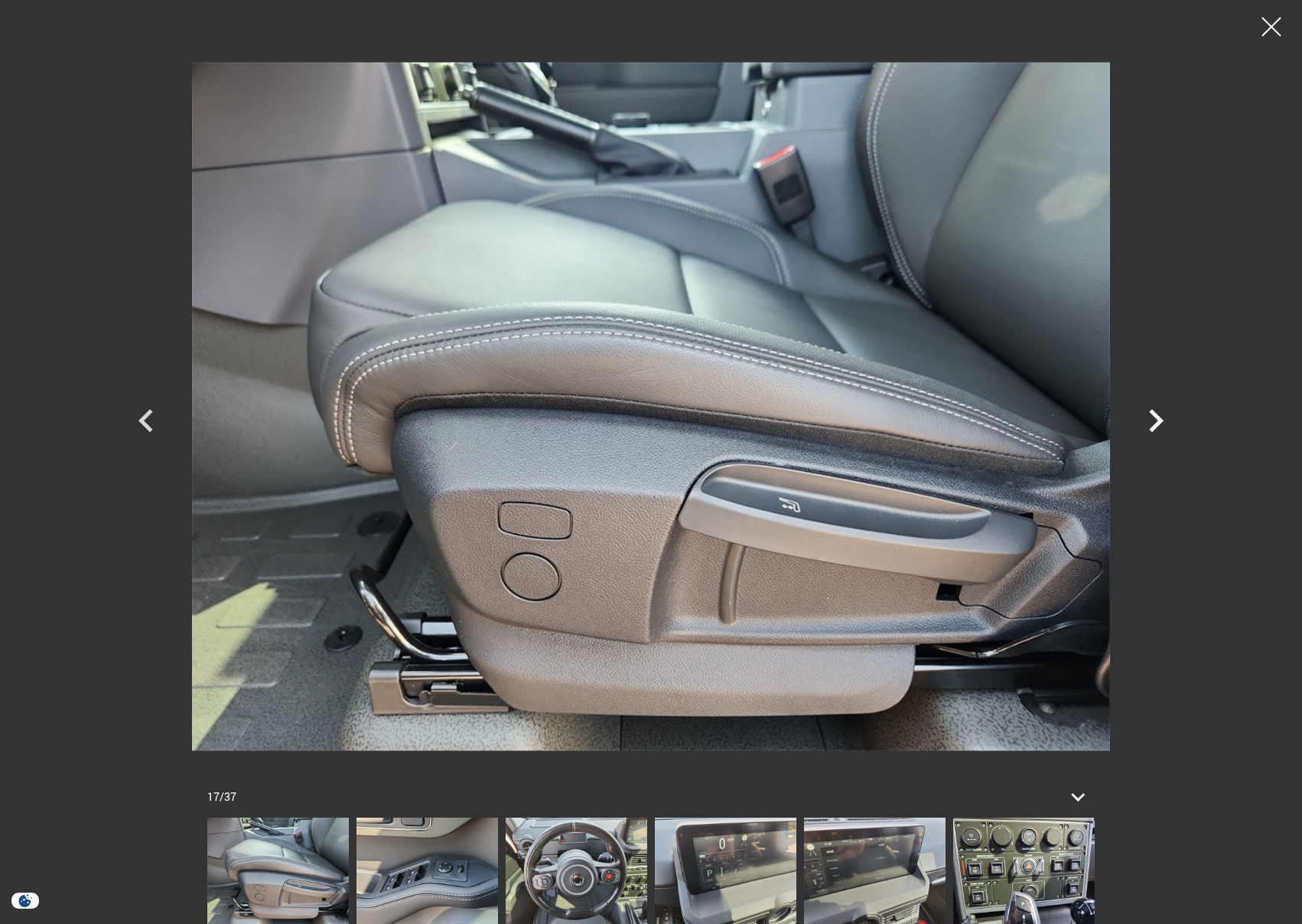
click at [1150, 432] on icon "Next" at bounding box center [1156, 420] width 46 height 46
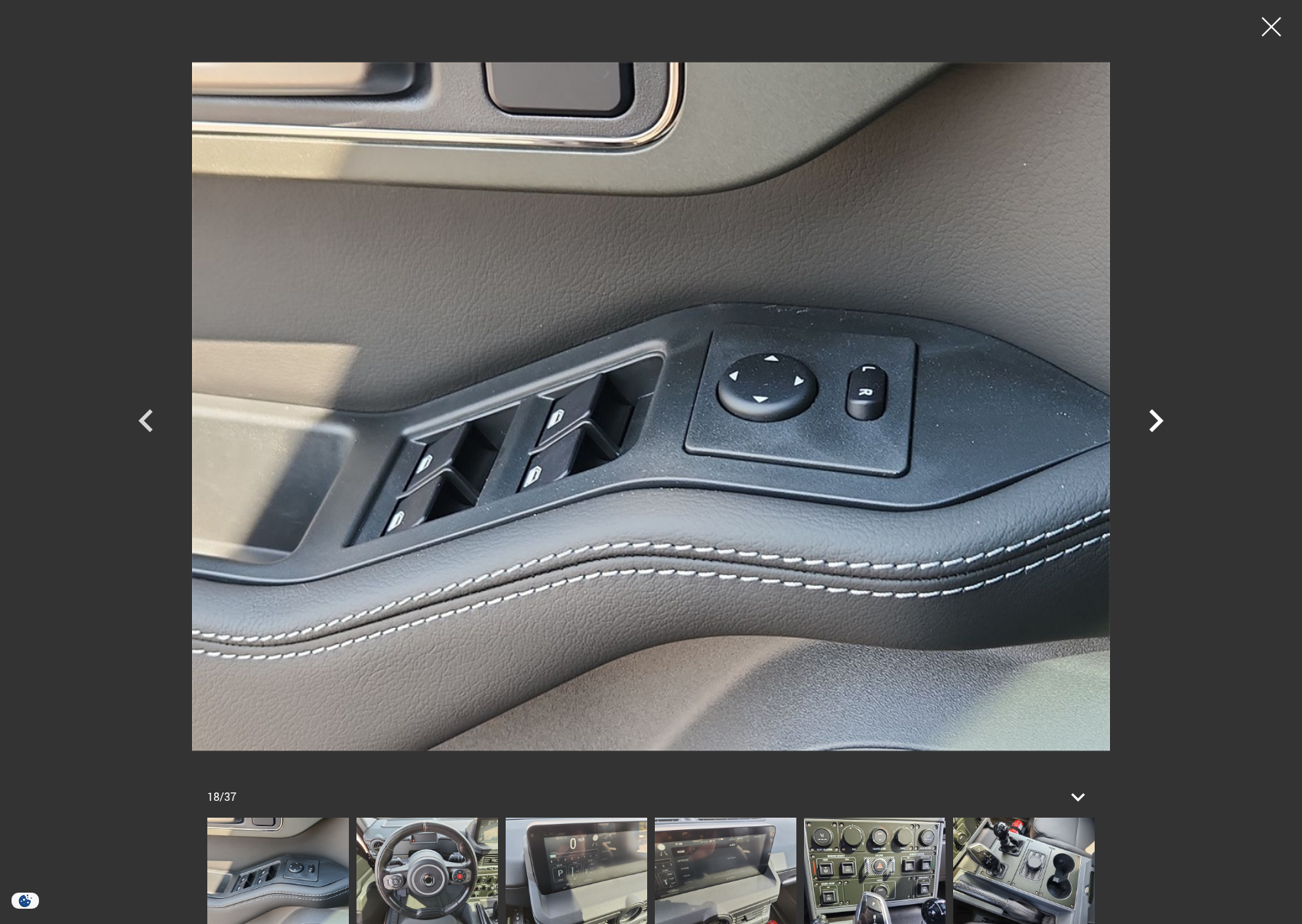
click at [1150, 432] on icon "Next" at bounding box center [1156, 420] width 46 height 46
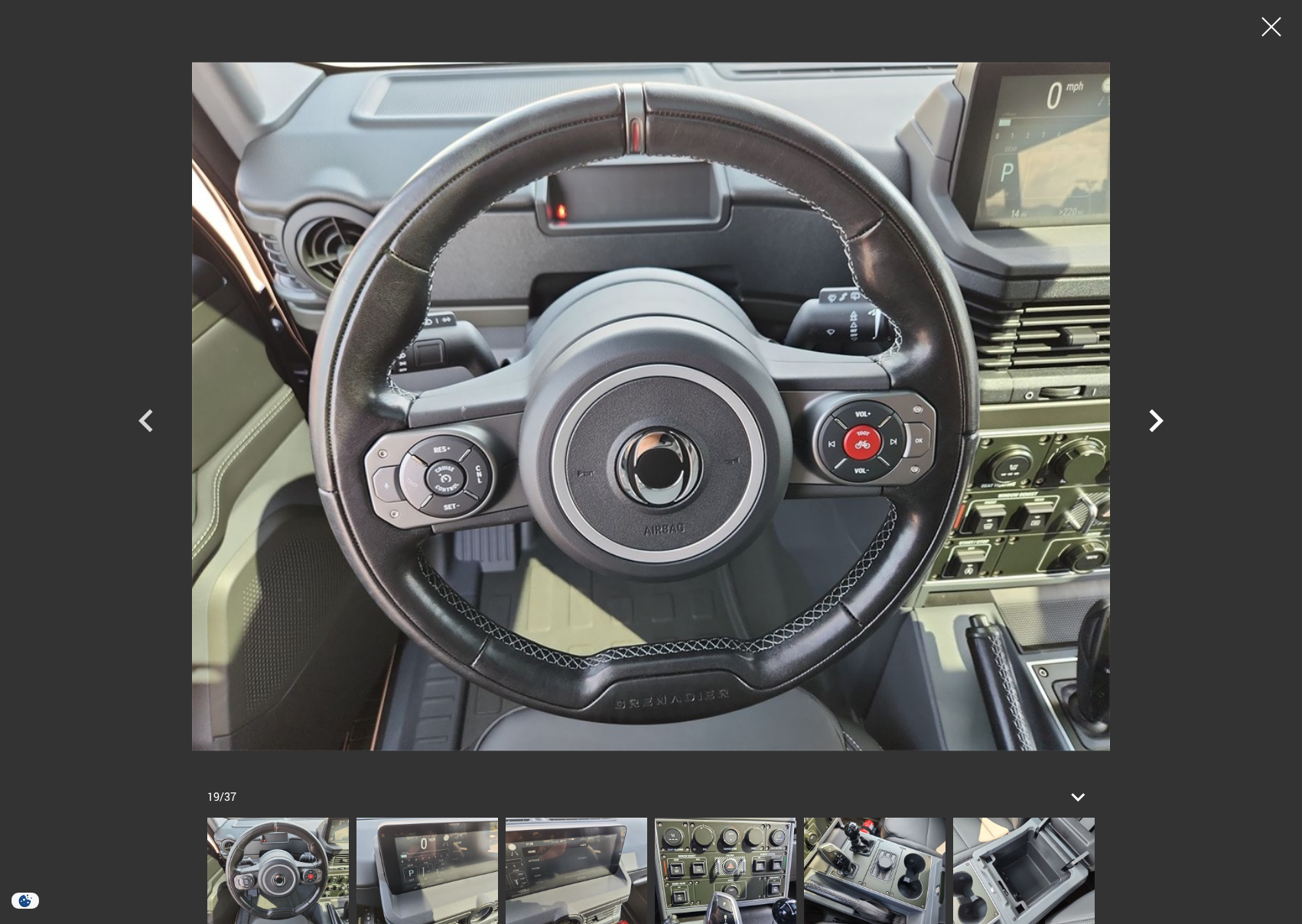
click at [1150, 432] on icon "Next" at bounding box center [1156, 420] width 46 height 46
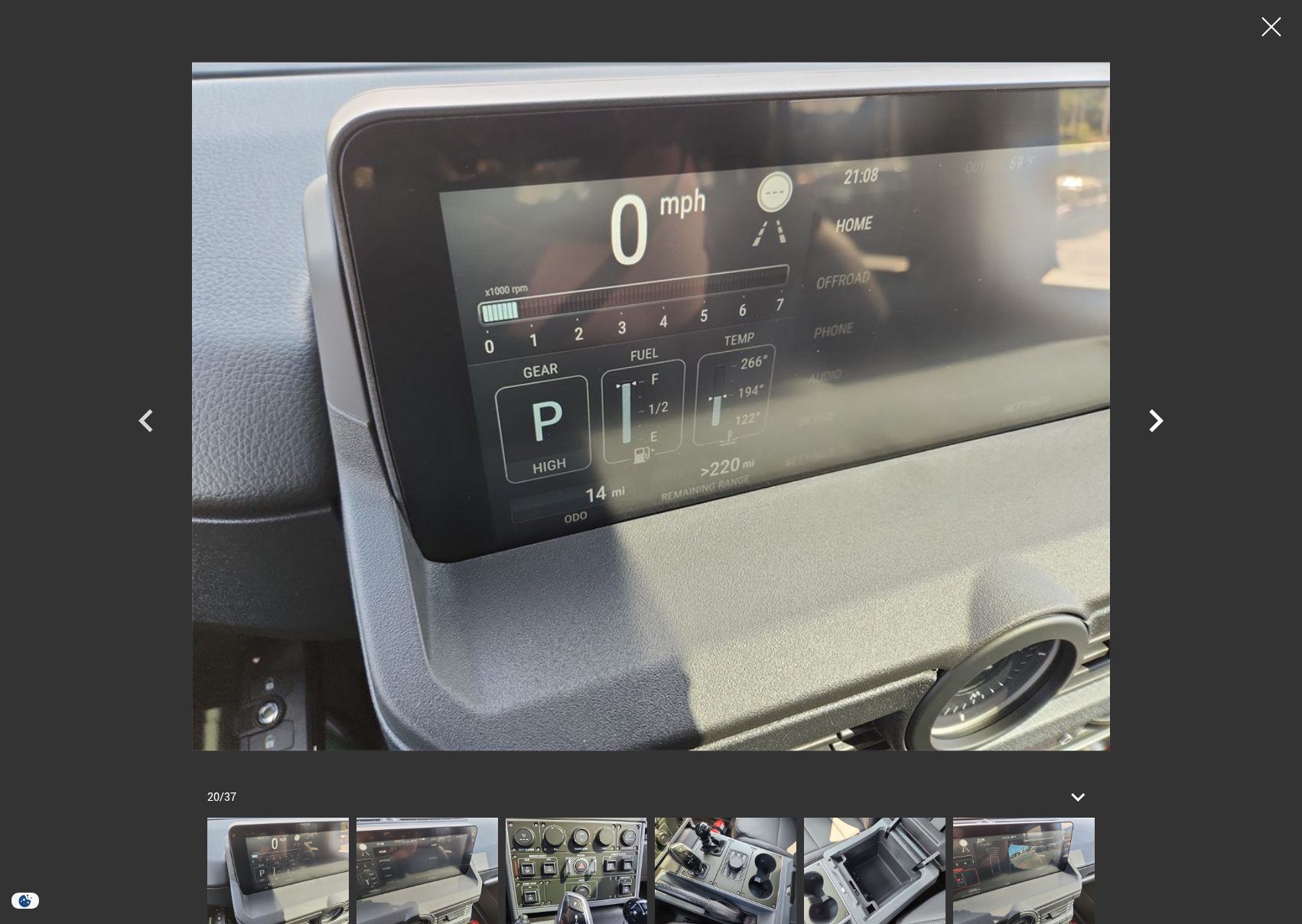
click at [1150, 432] on icon "Next" at bounding box center [1156, 420] width 46 height 46
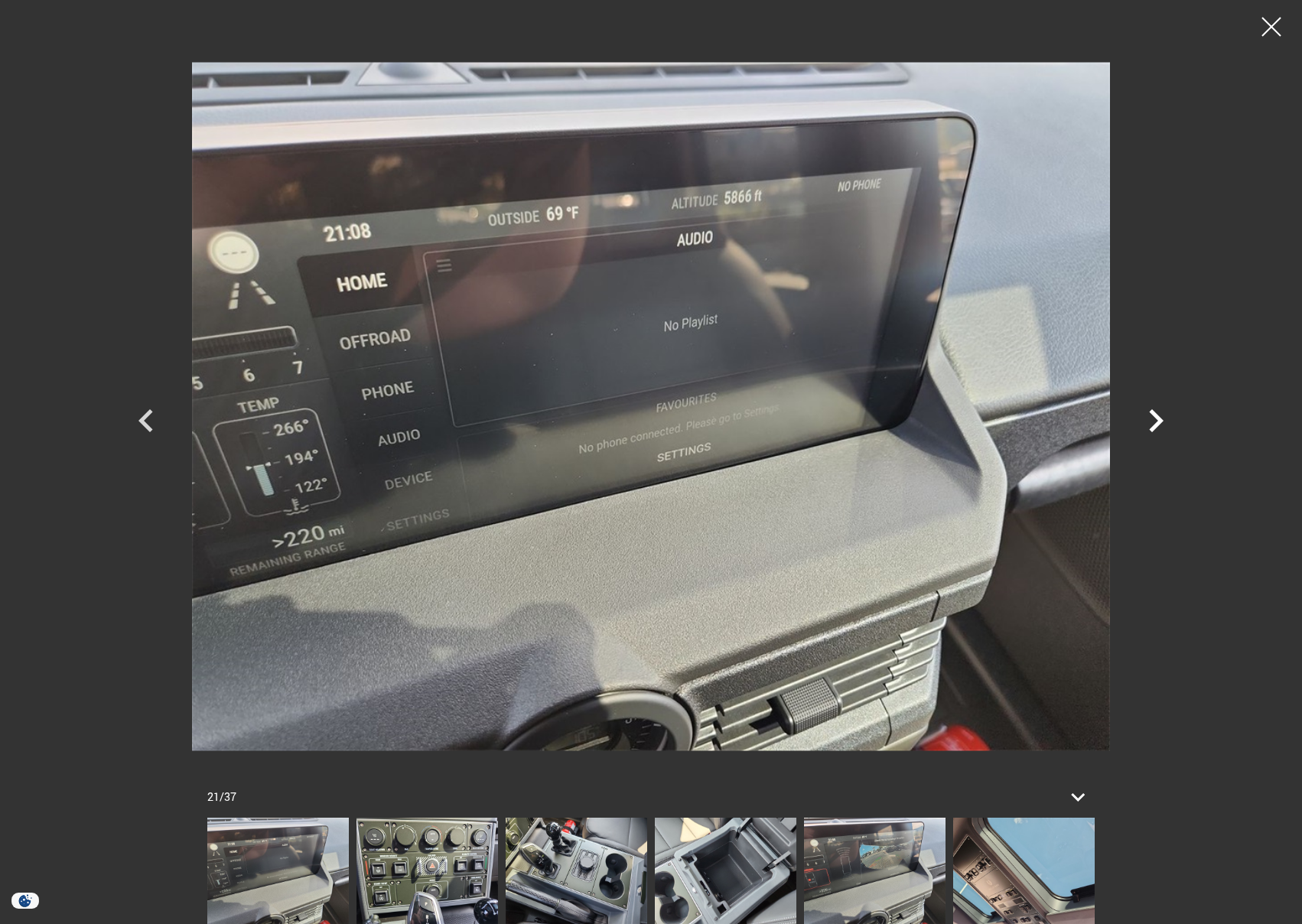
click at [1150, 432] on icon "Next" at bounding box center [1156, 420] width 46 height 46
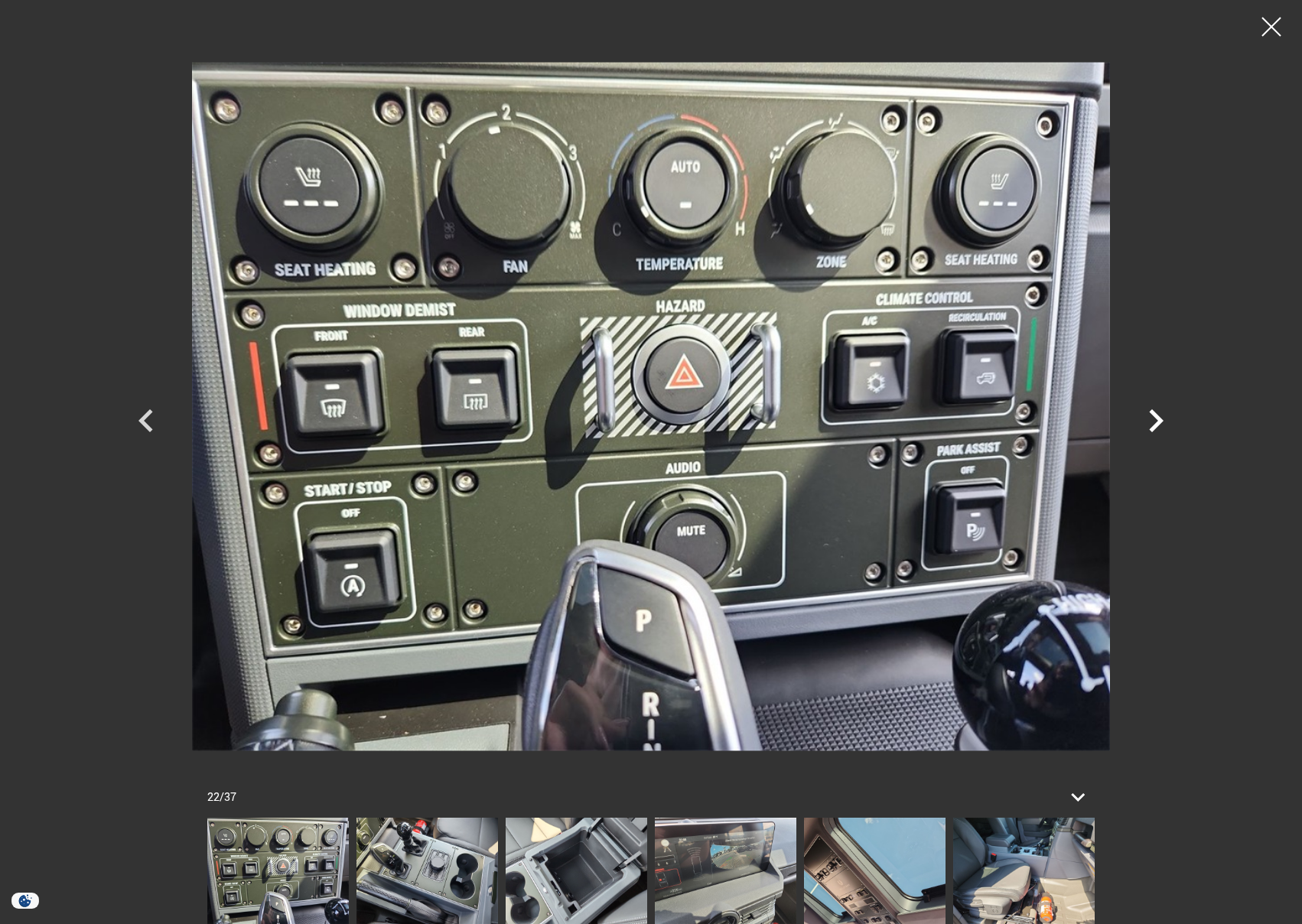
click at [1150, 432] on icon "Next" at bounding box center [1156, 420] width 46 height 46
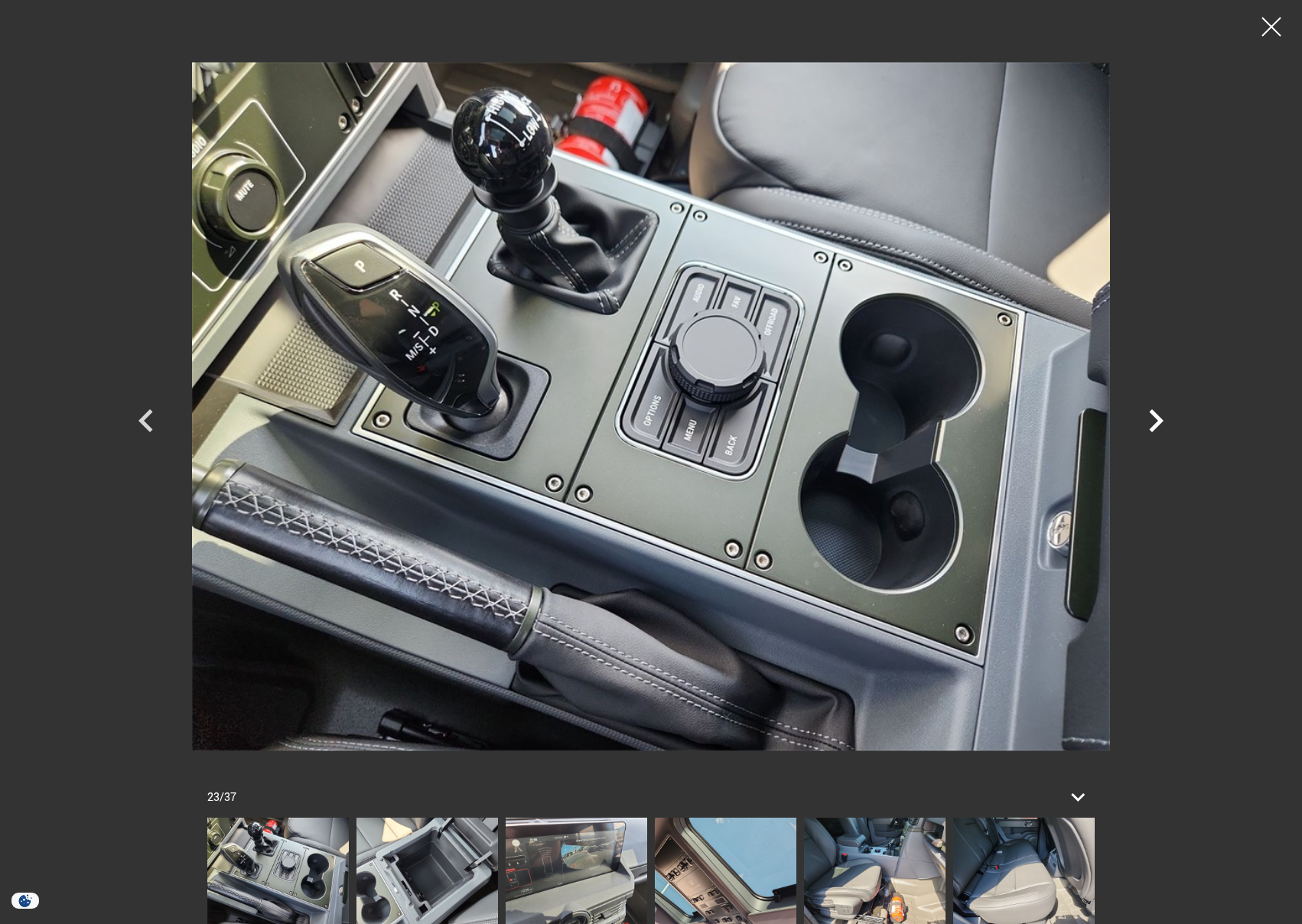
click at [1150, 432] on icon "Next" at bounding box center [1156, 420] width 46 height 46
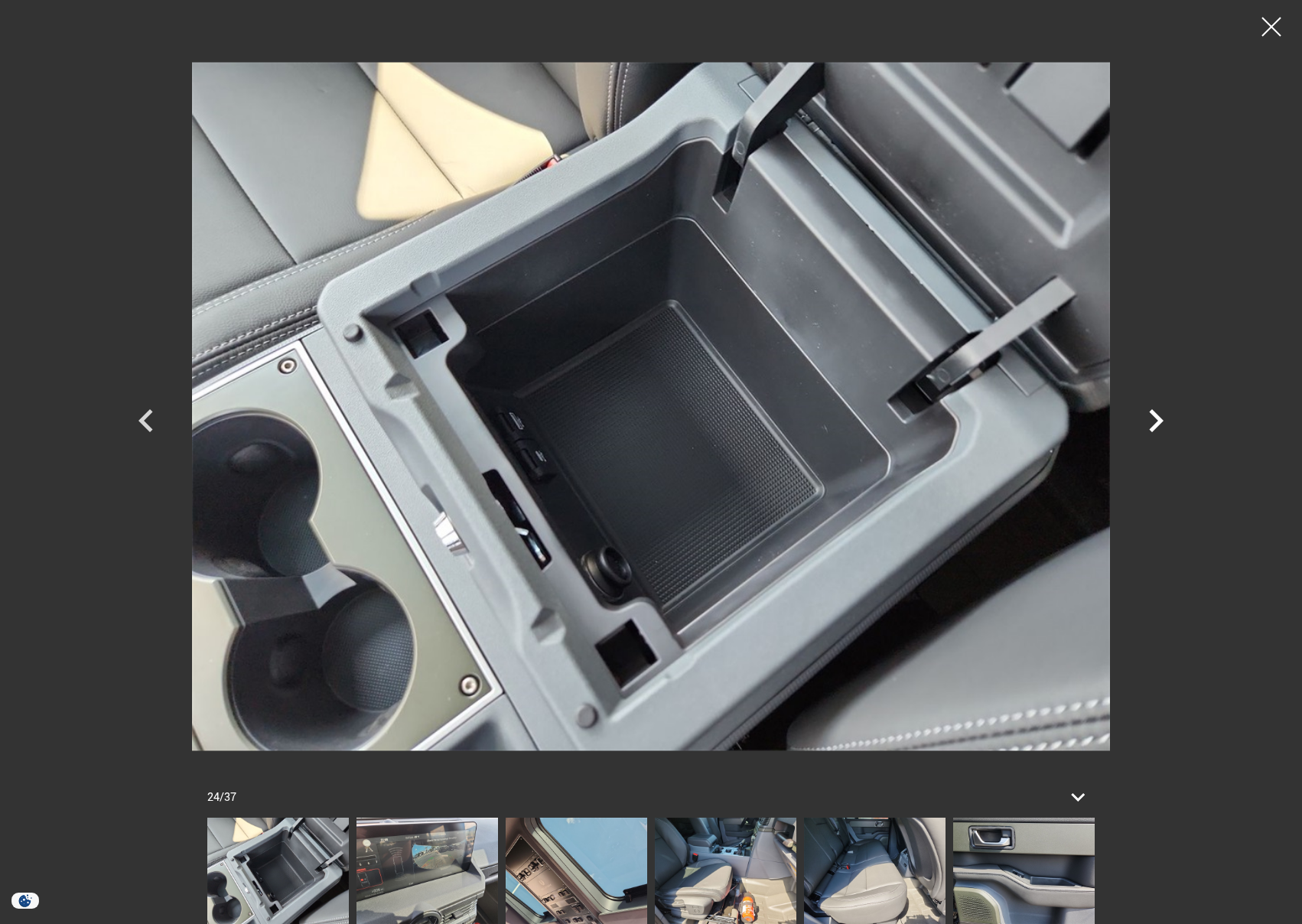
click at [1150, 432] on icon "Next" at bounding box center [1156, 420] width 46 height 46
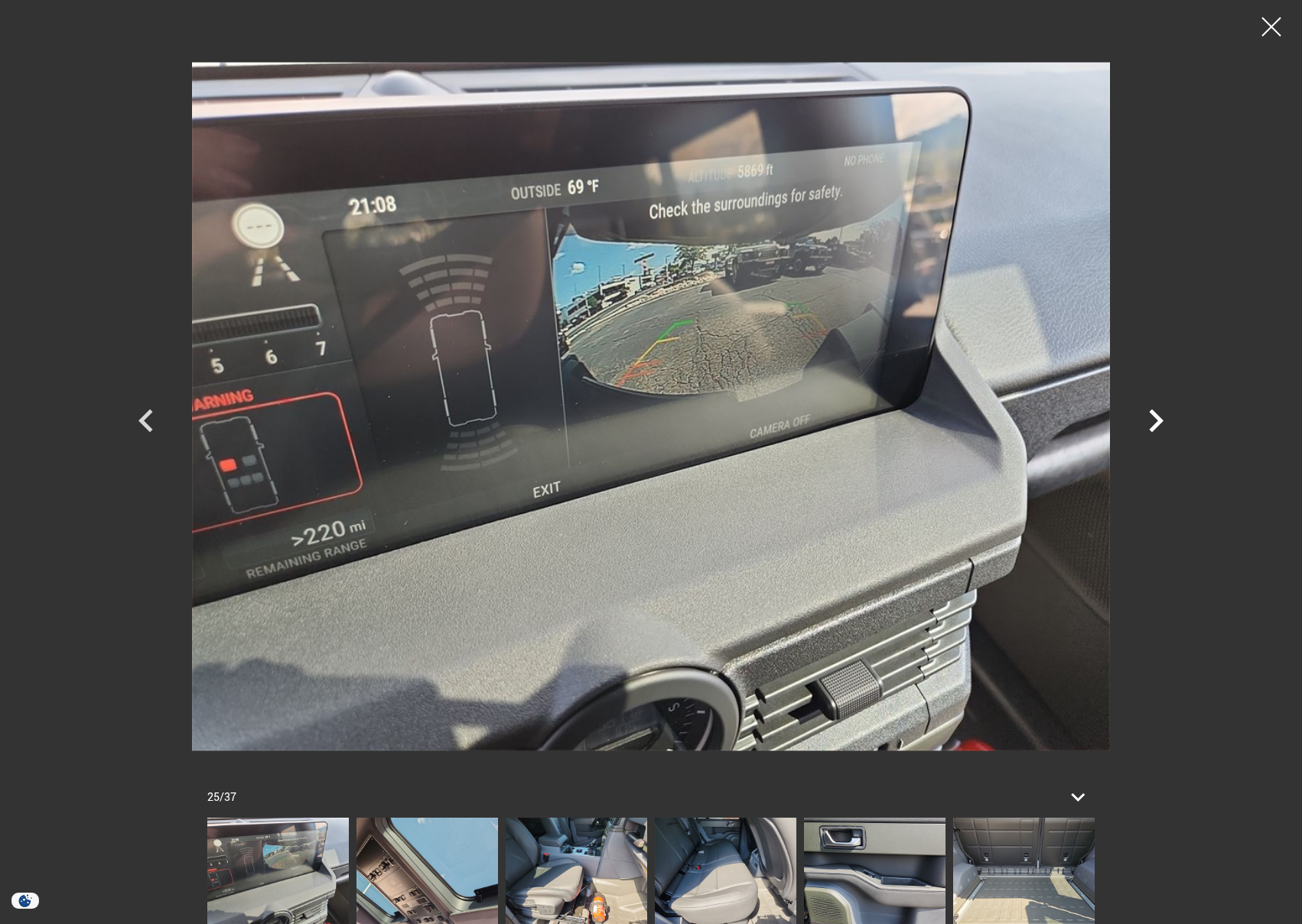
click at [1150, 432] on icon "Next" at bounding box center [1156, 420] width 46 height 46
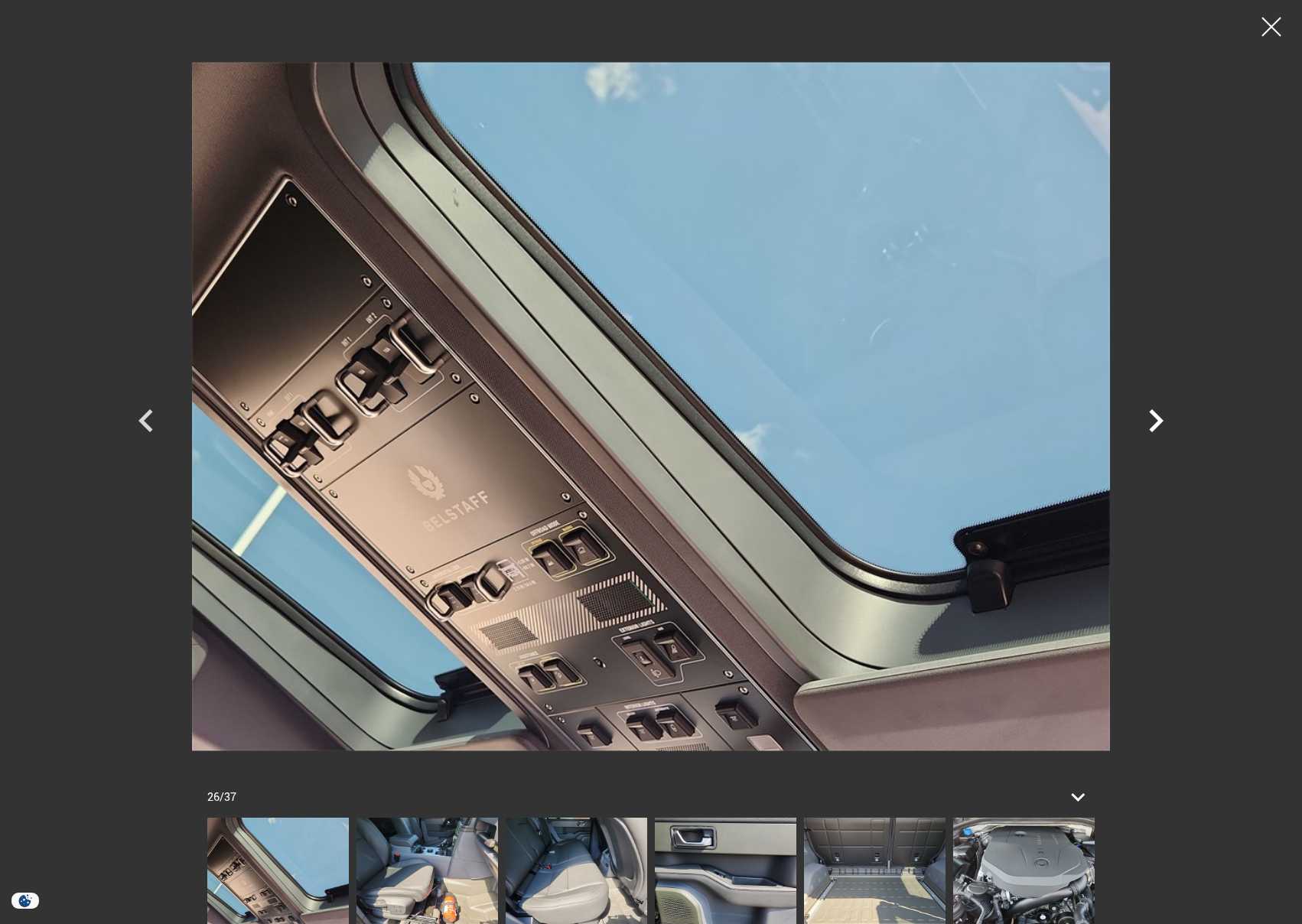
click at [1150, 432] on icon "Next" at bounding box center [1156, 420] width 46 height 46
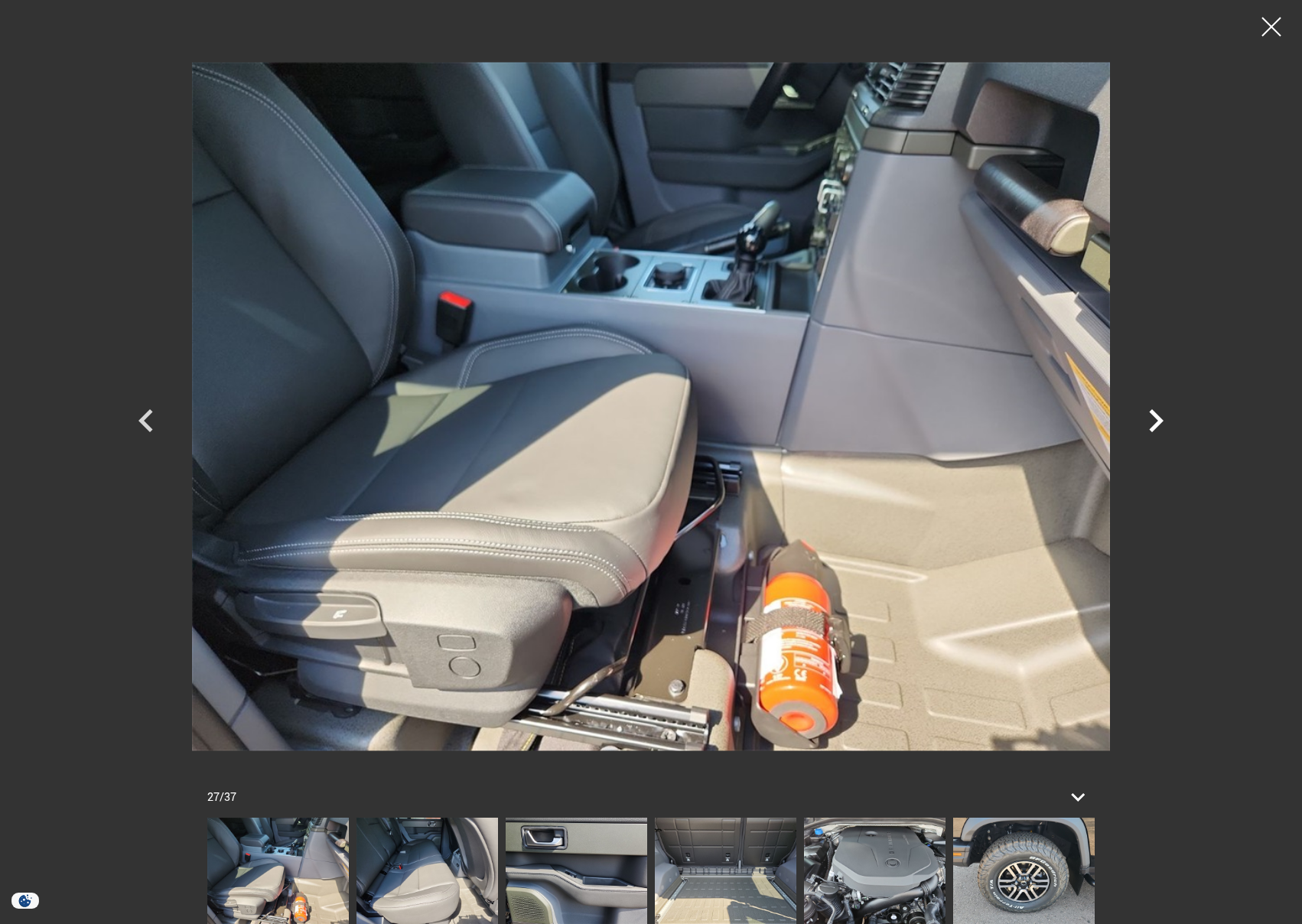
click at [1150, 432] on icon "Next" at bounding box center [1156, 420] width 46 height 46
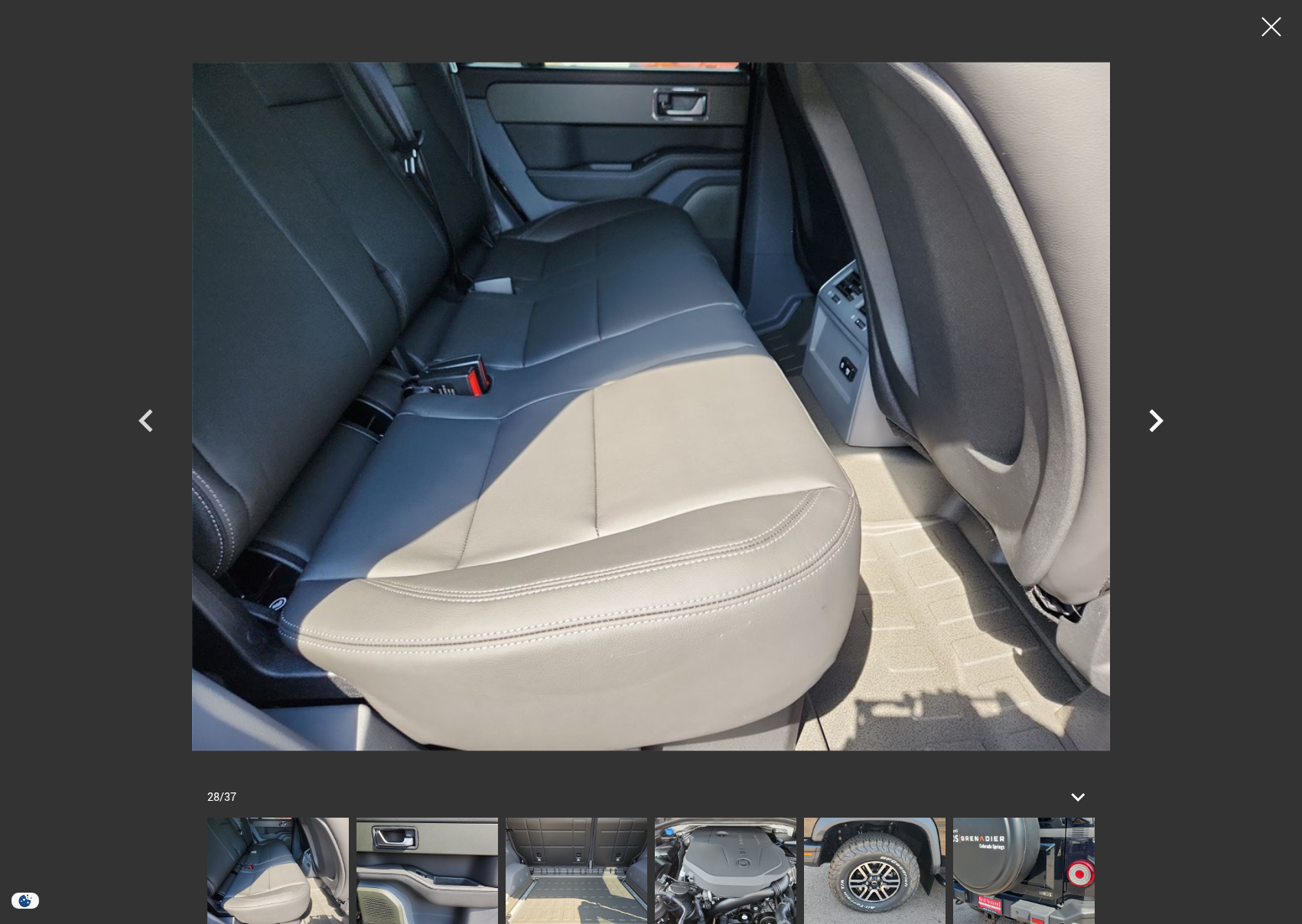
click at [1150, 432] on icon "Next" at bounding box center [1156, 420] width 46 height 46
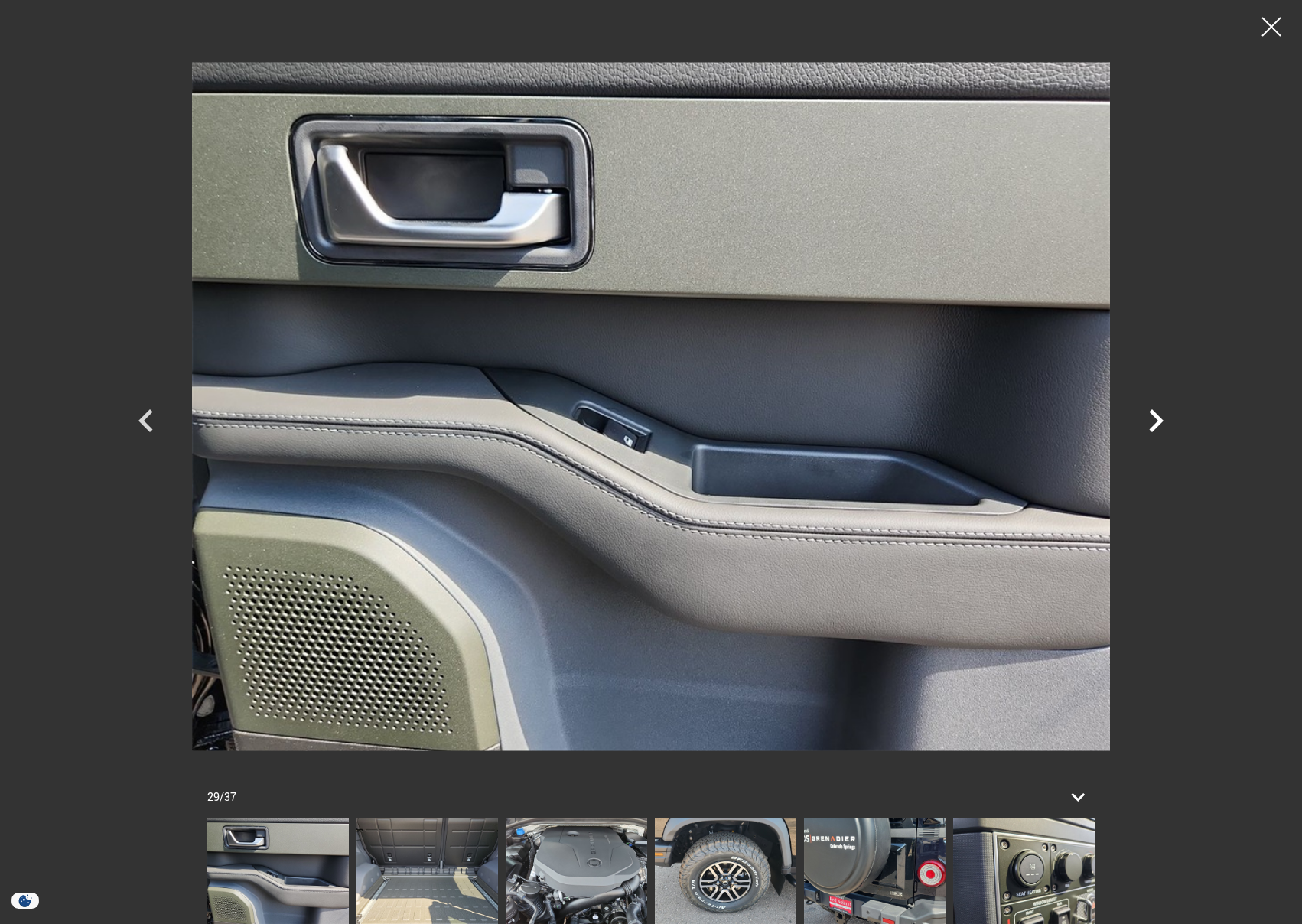
click at [1150, 432] on icon "Next" at bounding box center [1156, 420] width 46 height 46
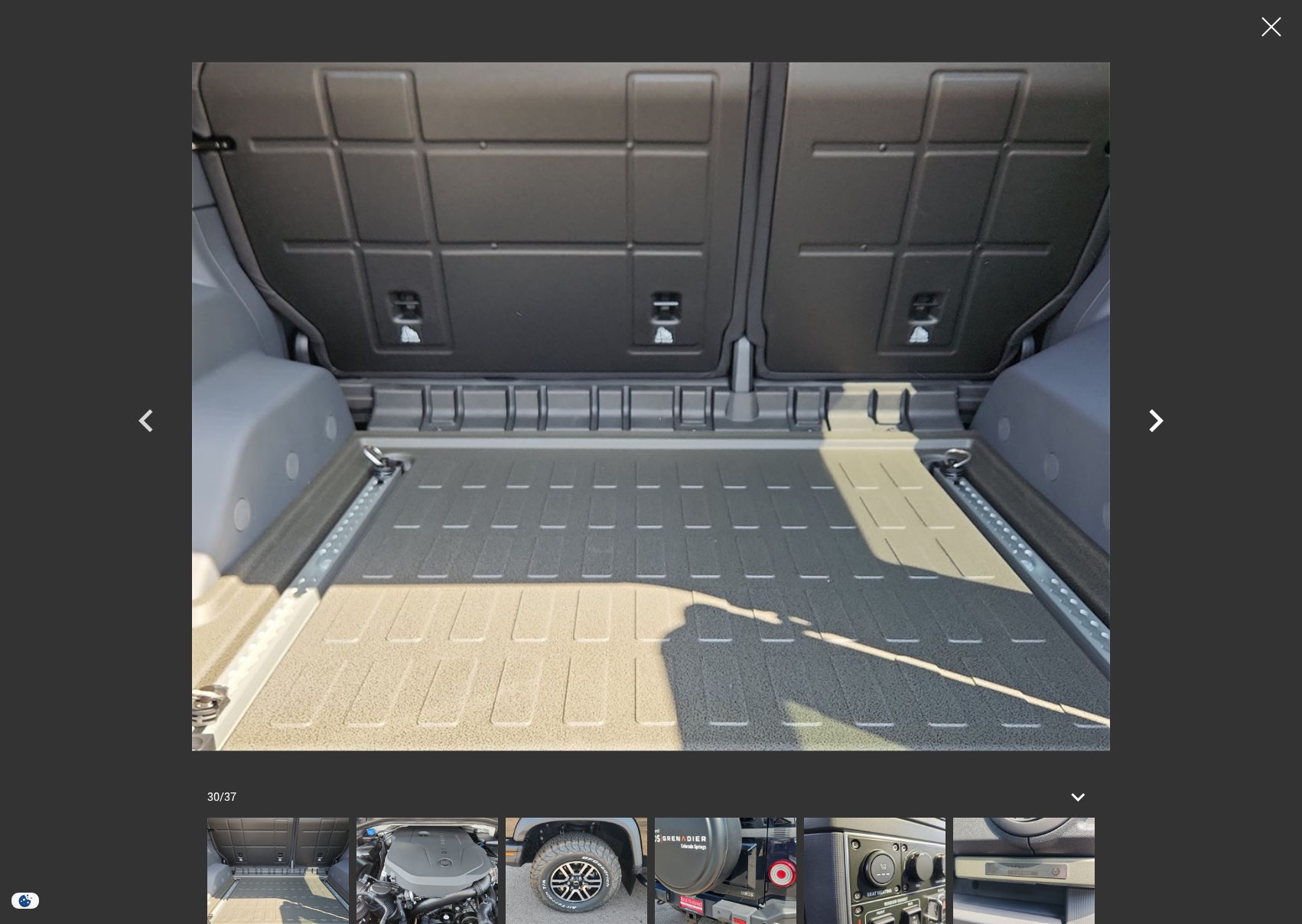
click at [1150, 432] on icon "Next" at bounding box center [1156, 420] width 46 height 46
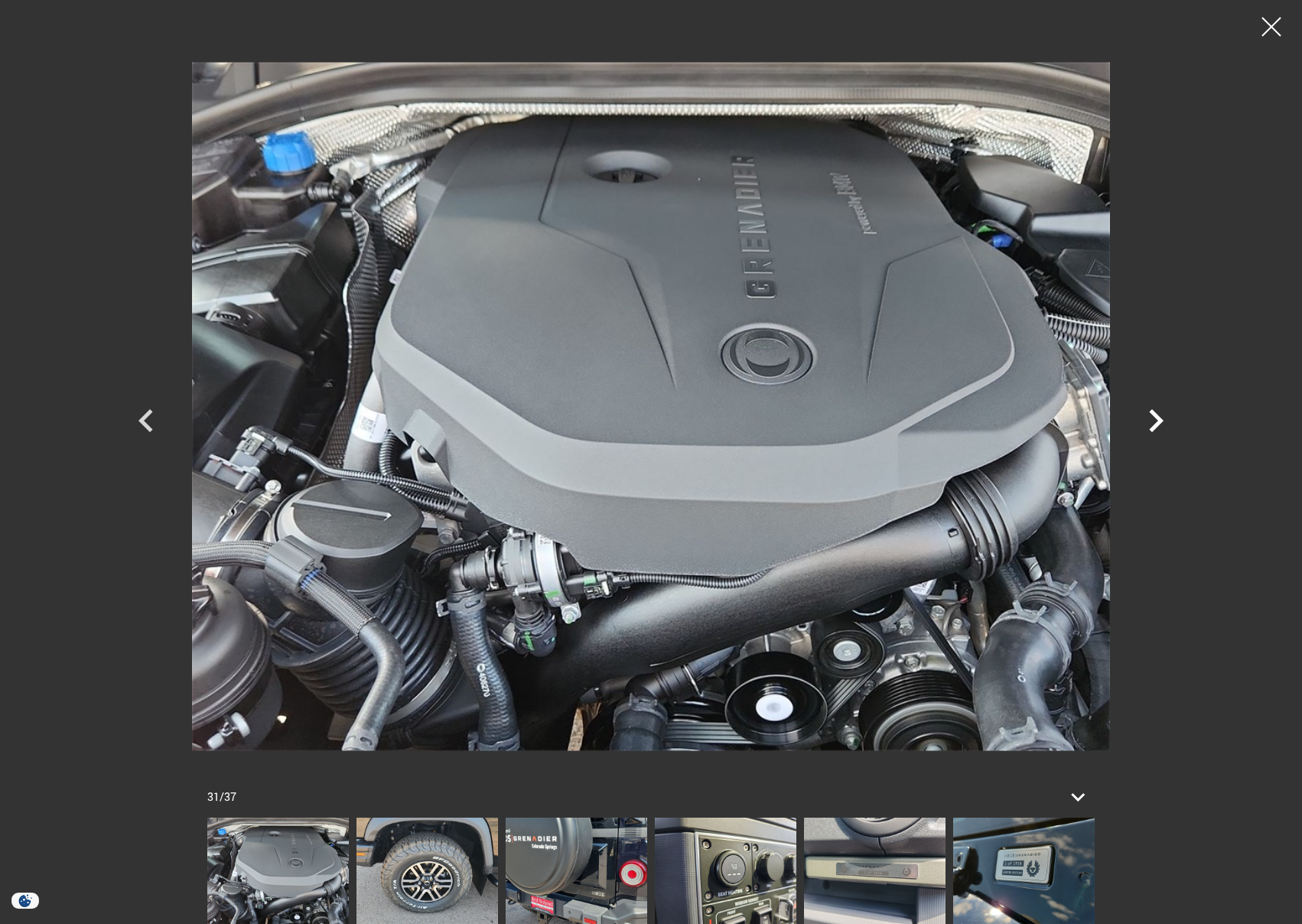
click at [1150, 432] on icon "Next" at bounding box center [1156, 420] width 46 height 46
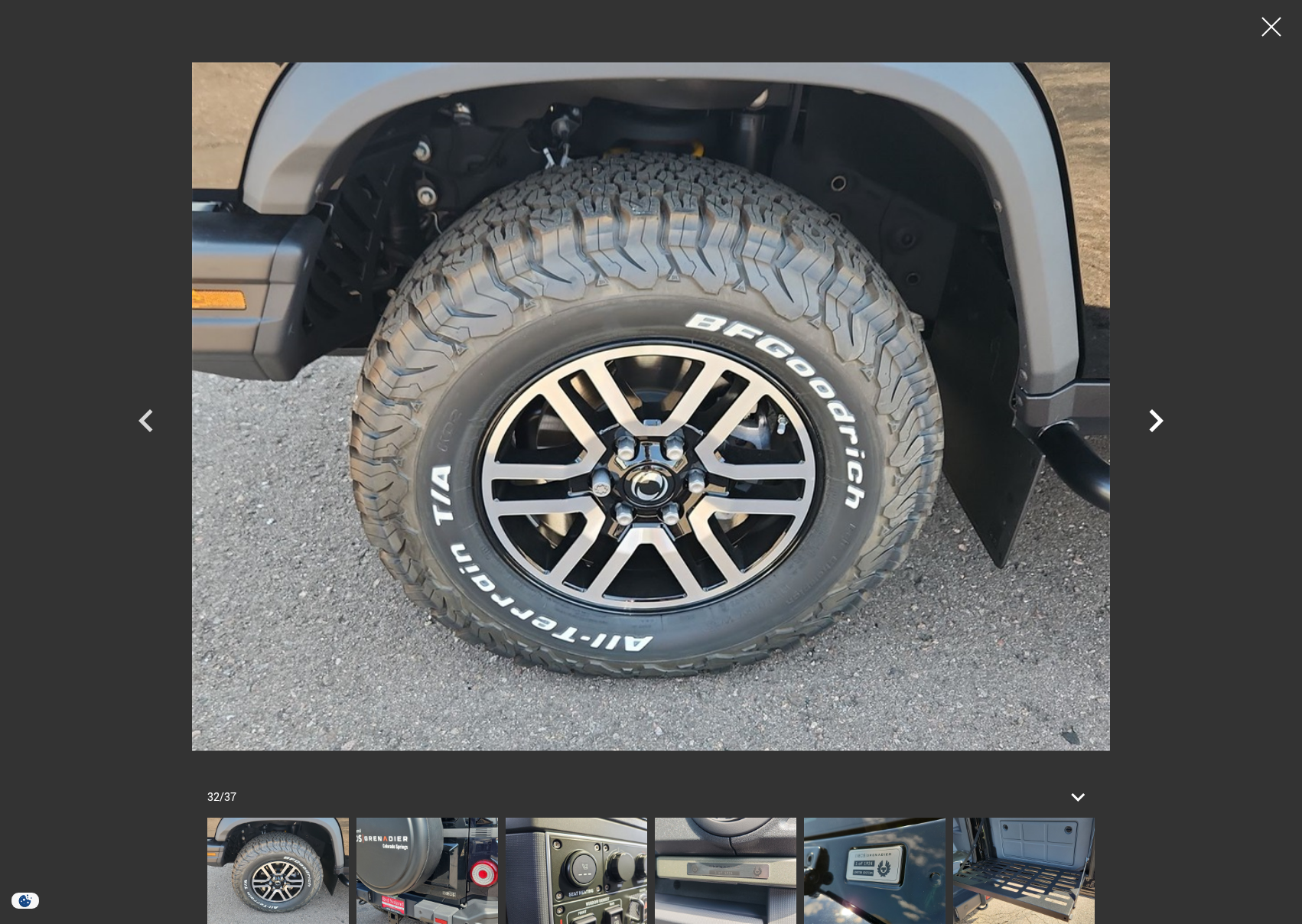
click at [1150, 432] on icon "Next" at bounding box center [1156, 420] width 46 height 46
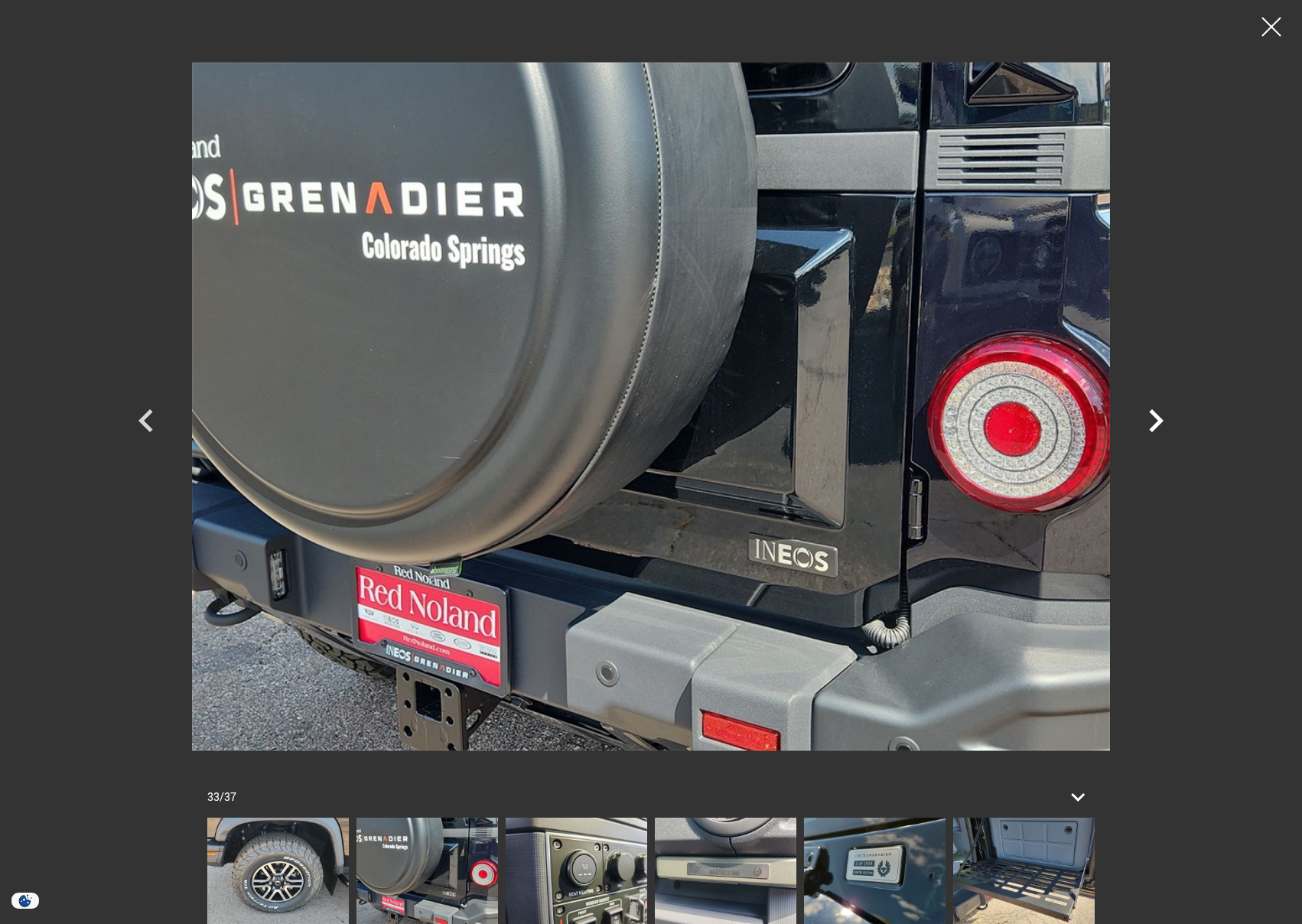
click at [1150, 432] on icon "Next" at bounding box center [1156, 420] width 46 height 46
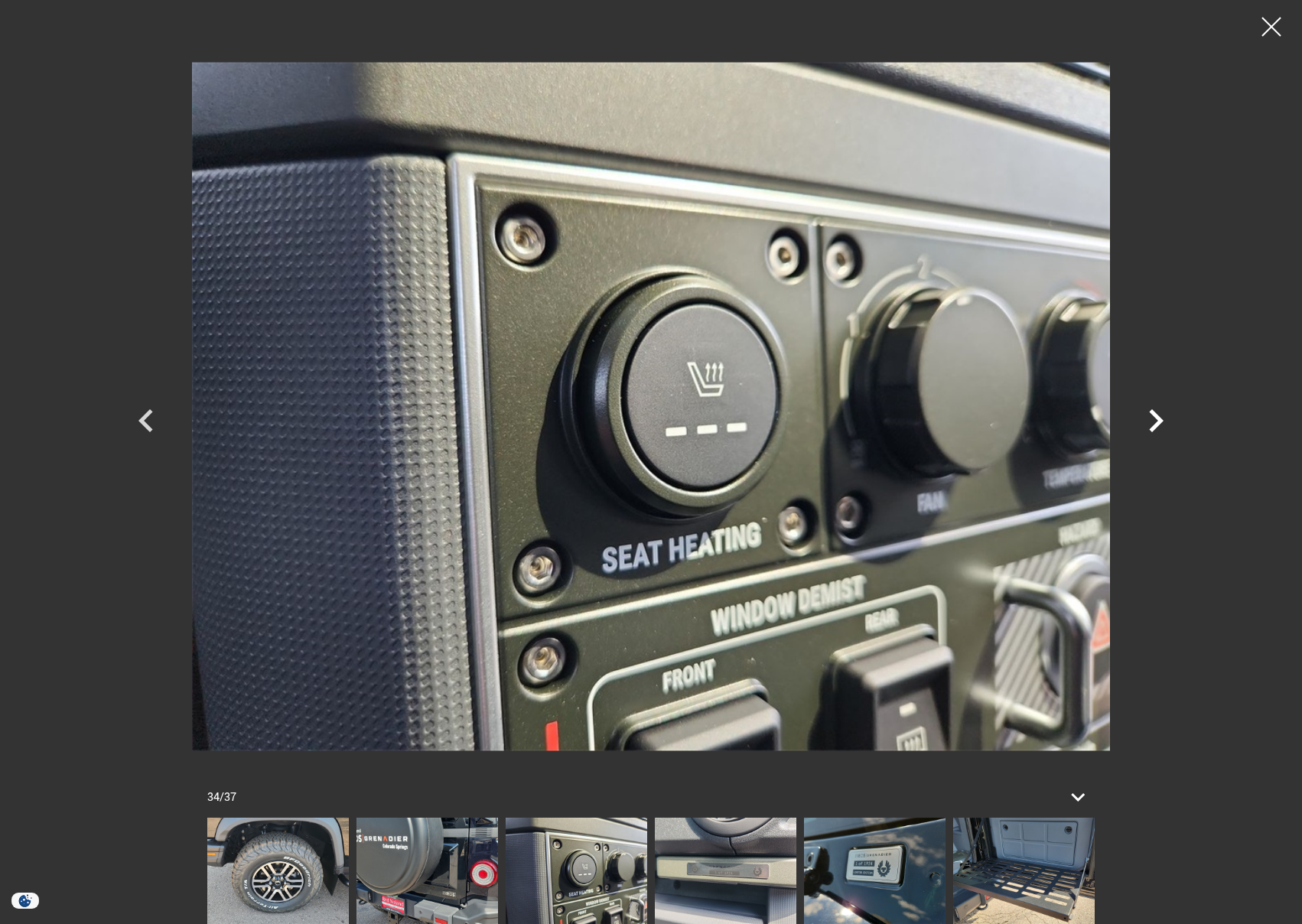
click at [1150, 432] on icon "Next" at bounding box center [1156, 420] width 46 height 46
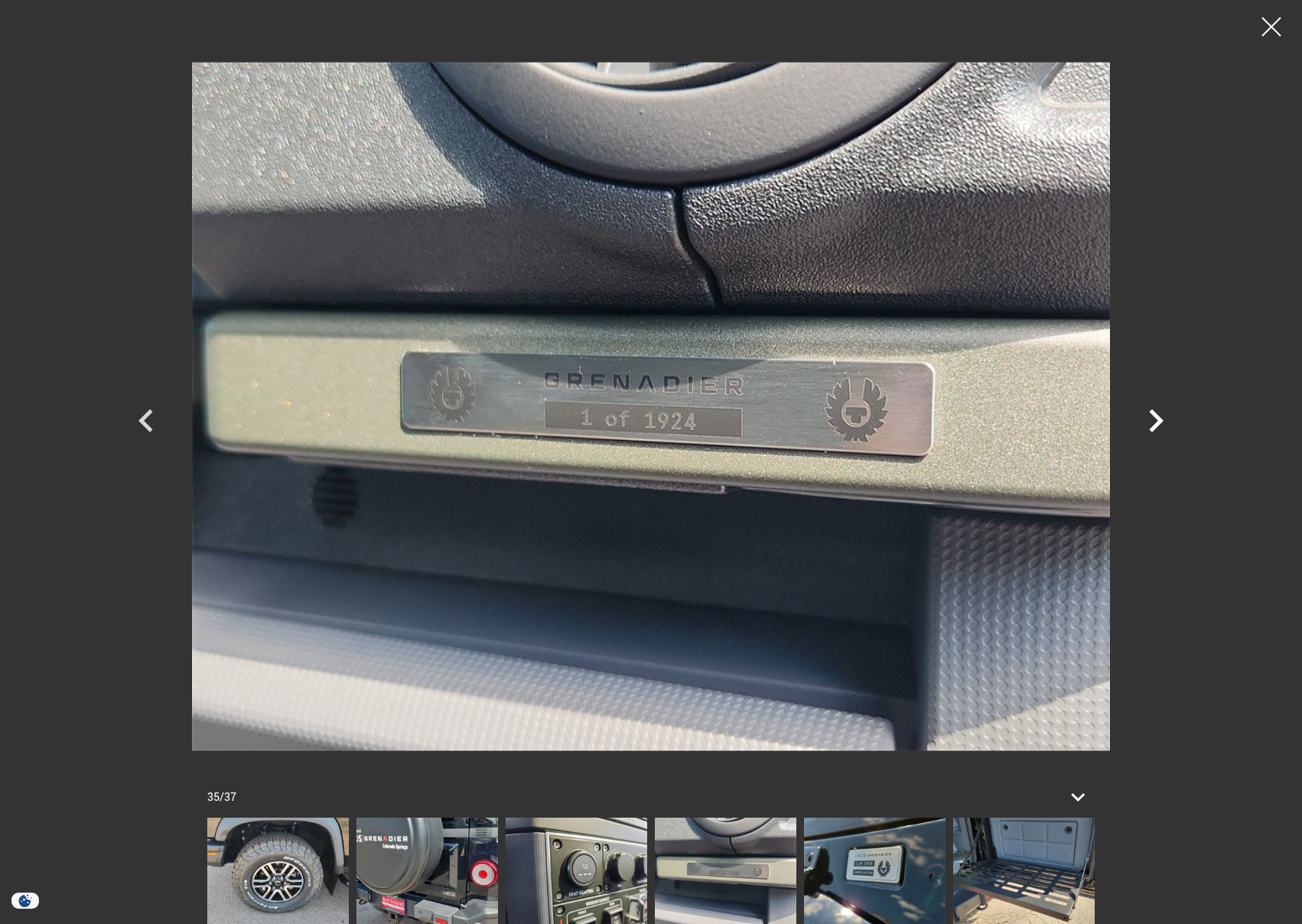
click at [1150, 432] on icon "Next" at bounding box center [1156, 420] width 46 height 46
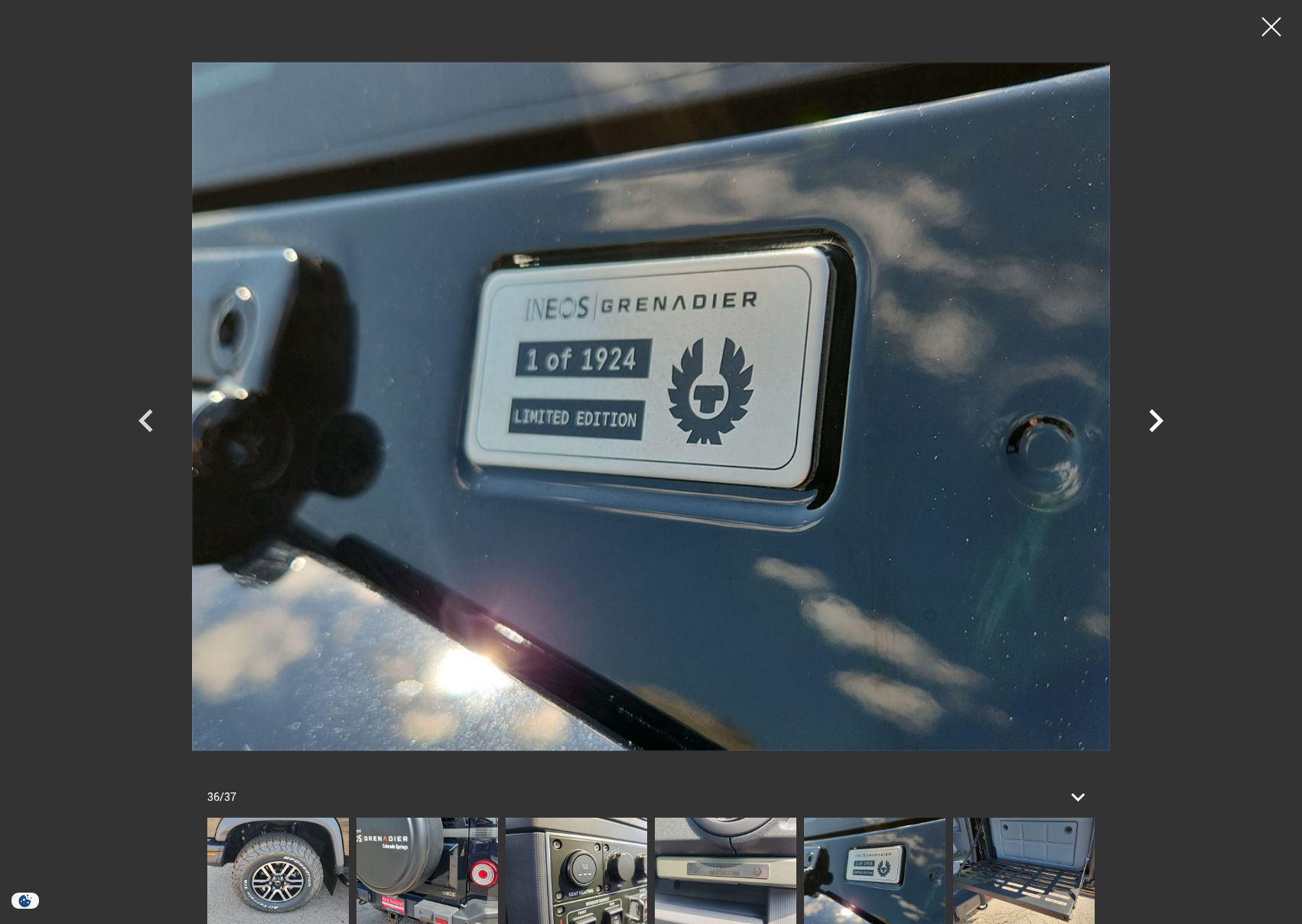
click at [1150, 432] on icon "Next" at bounding box center [1156, 420] width 46 height 46
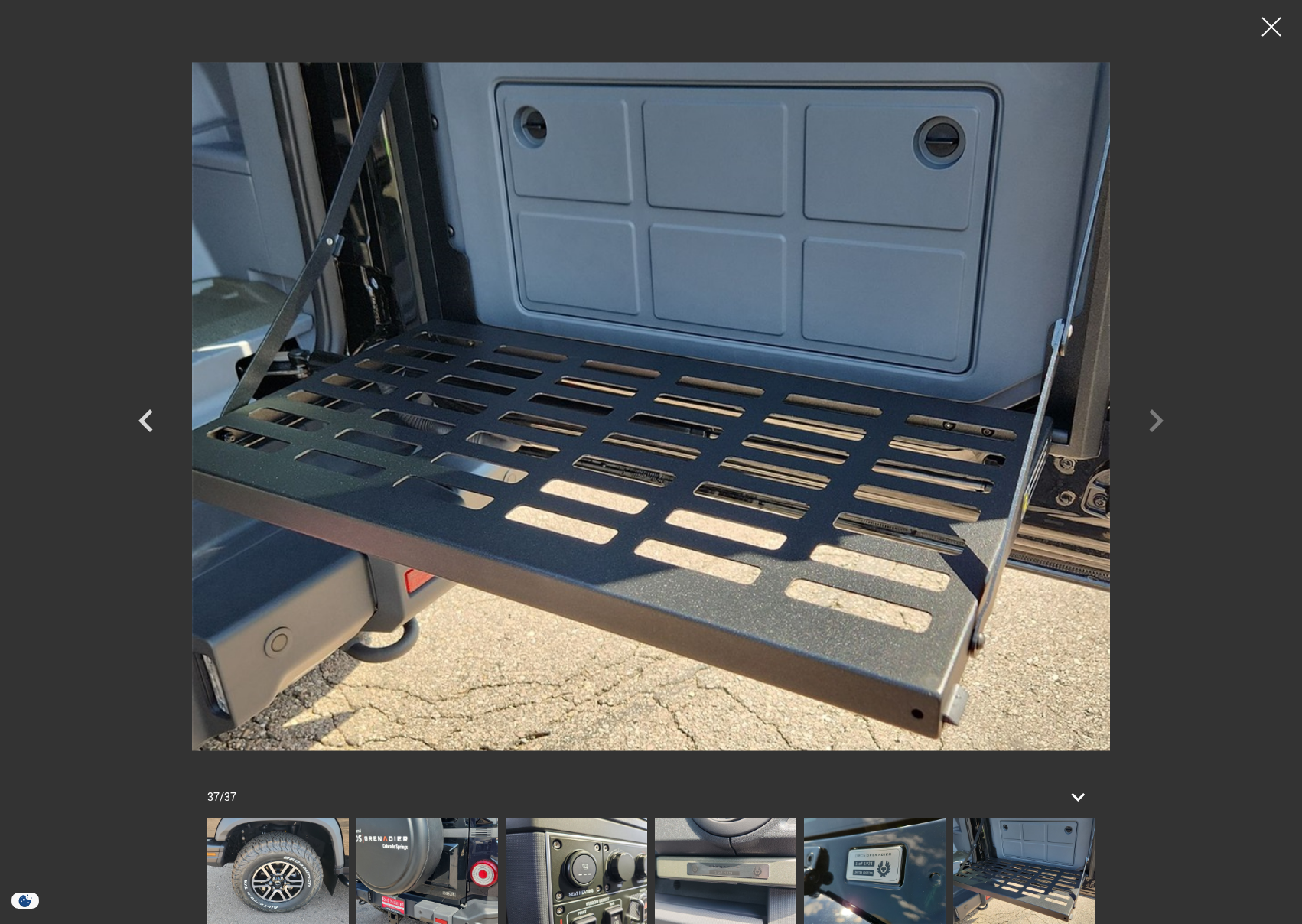
click at [1150, 432] on div at bounding box center [651, 406] width 1071 height 790
click at [1263, 27] on div at bounding box center [1272, 27] width 41 height 41
